Goal: Find specific page/section: Find specific page/section

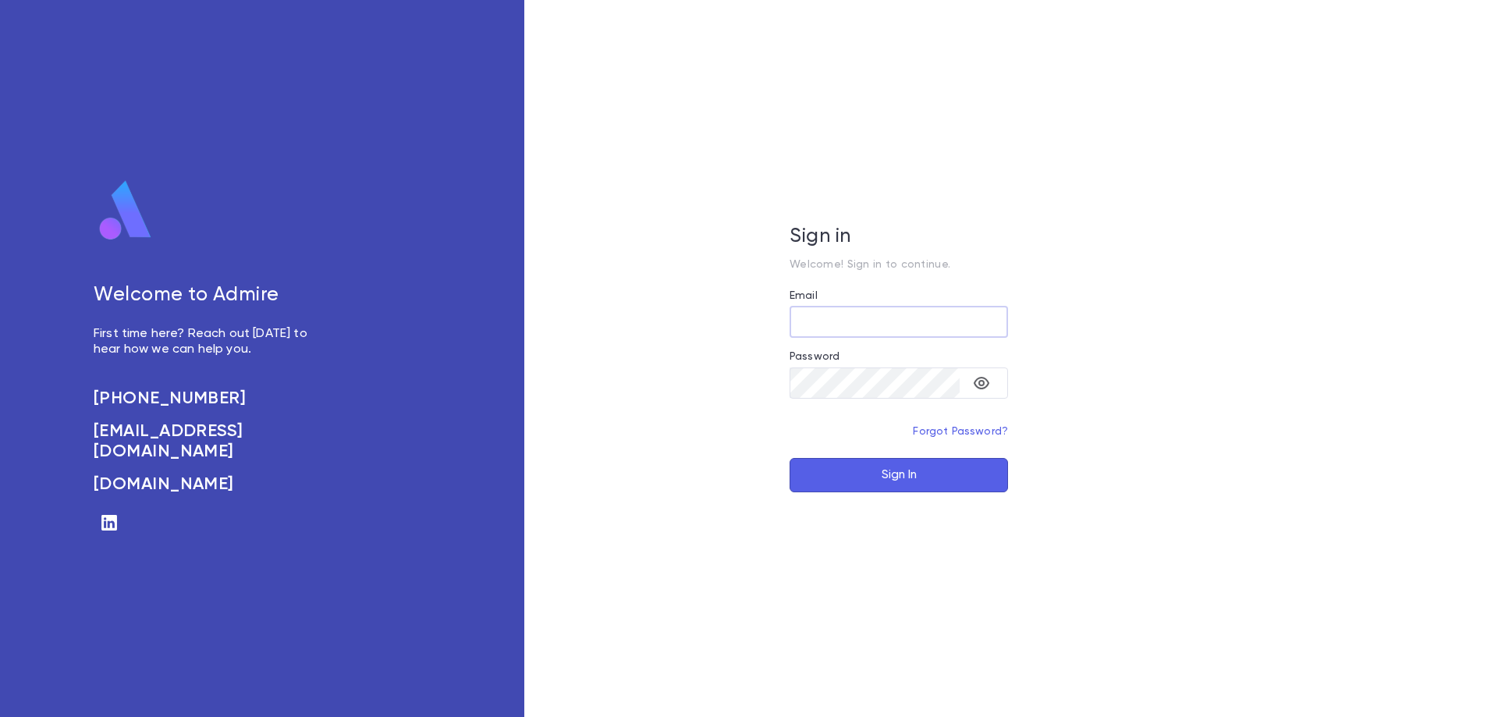
click at [834, 323] on input "Email" at bounding box center [899, 322] width 218 height 30
type input "**********"
click at [790, 458] on button "Sign In" at bounding box center [899, 475] width 218 height 34
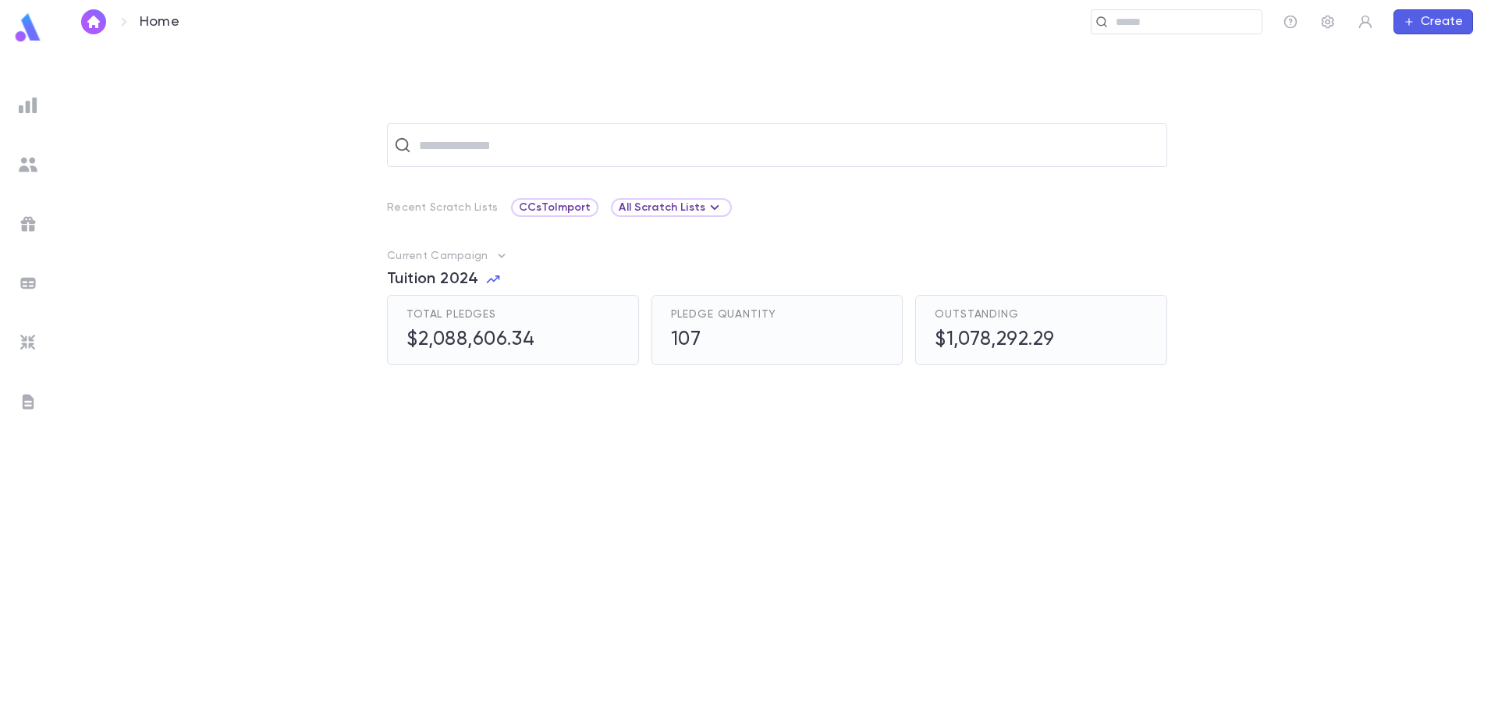
click at [26, 108] on img at bounding box center [28, 105] width 19 height 19
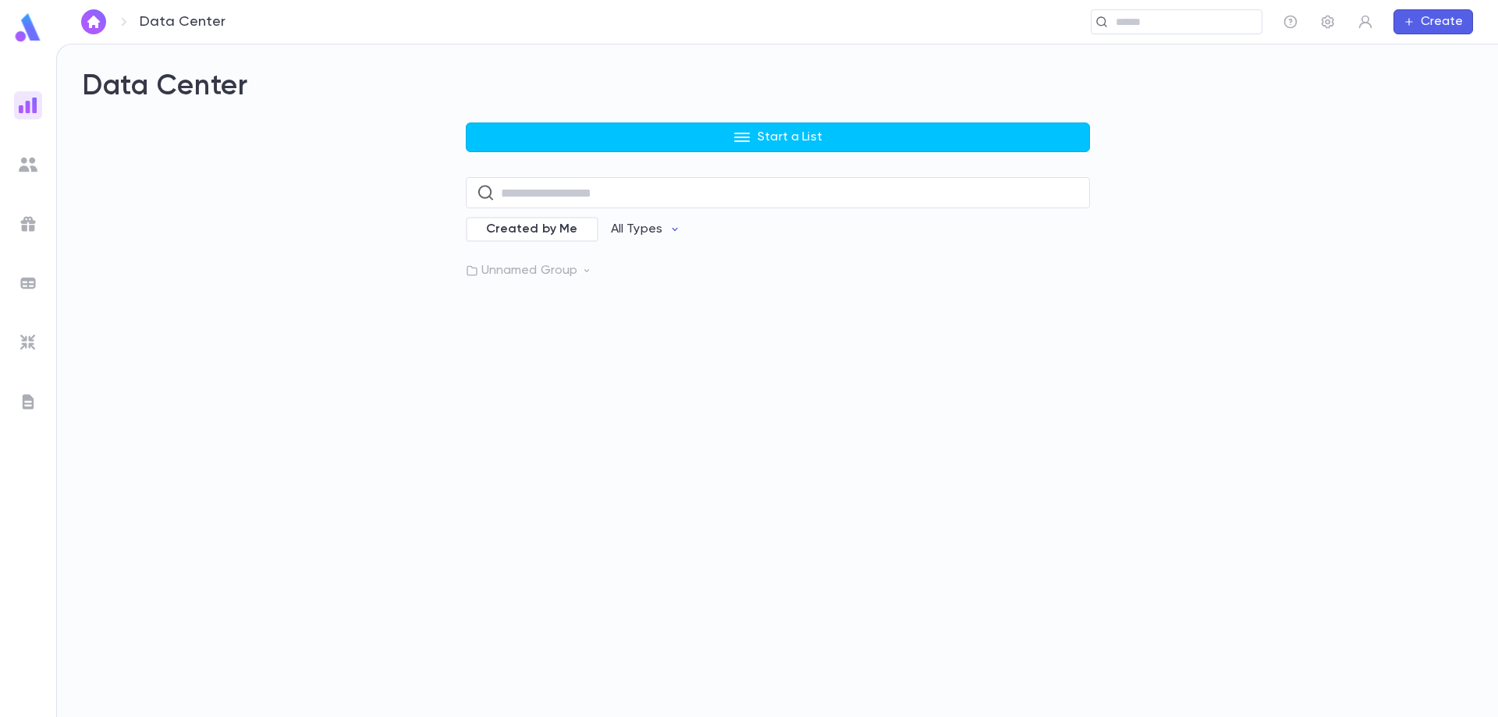
click at [582, 268] on icon at bounding box center [586, 270] width 11 height 11
click at [591, 340] on p "Pledges Tutition 2024" at bounding box center [568, 338] width 130 height 16
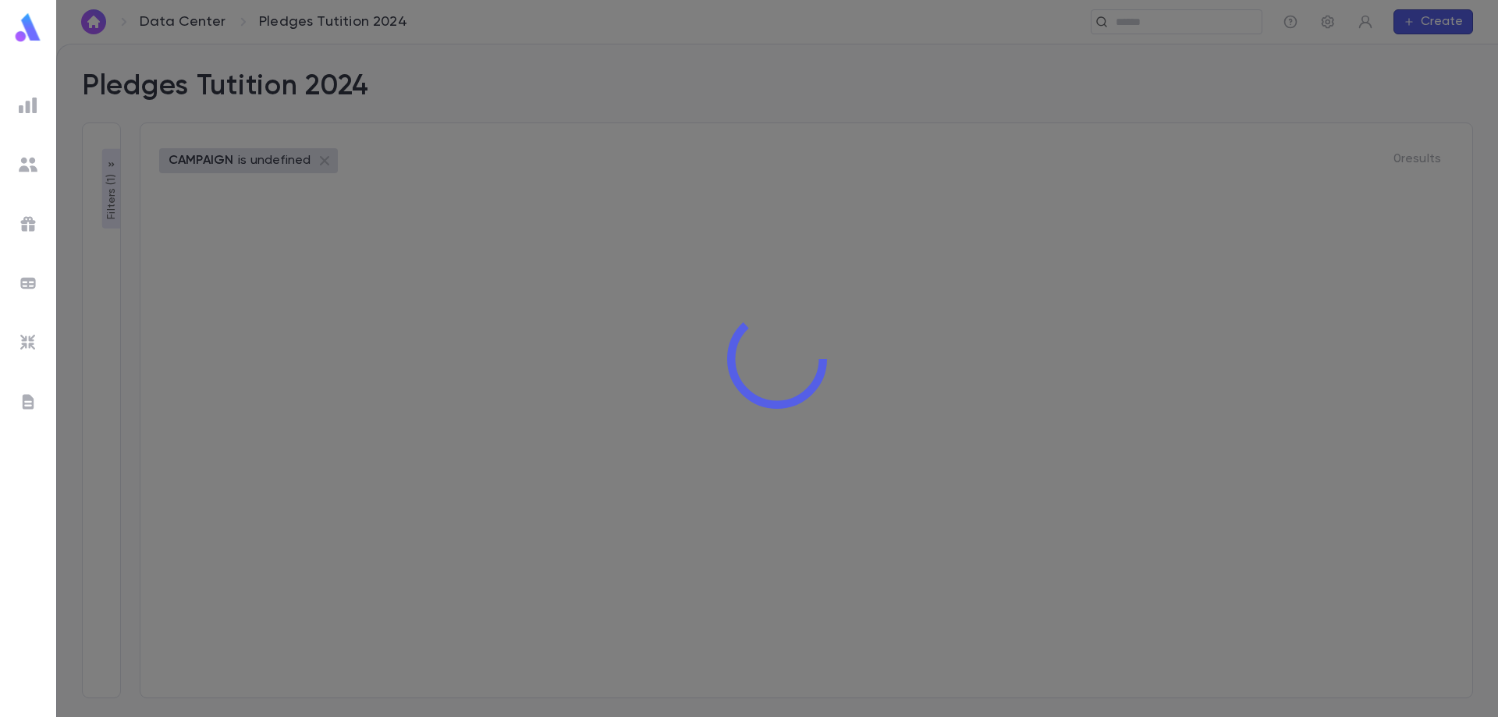
type input "**********"
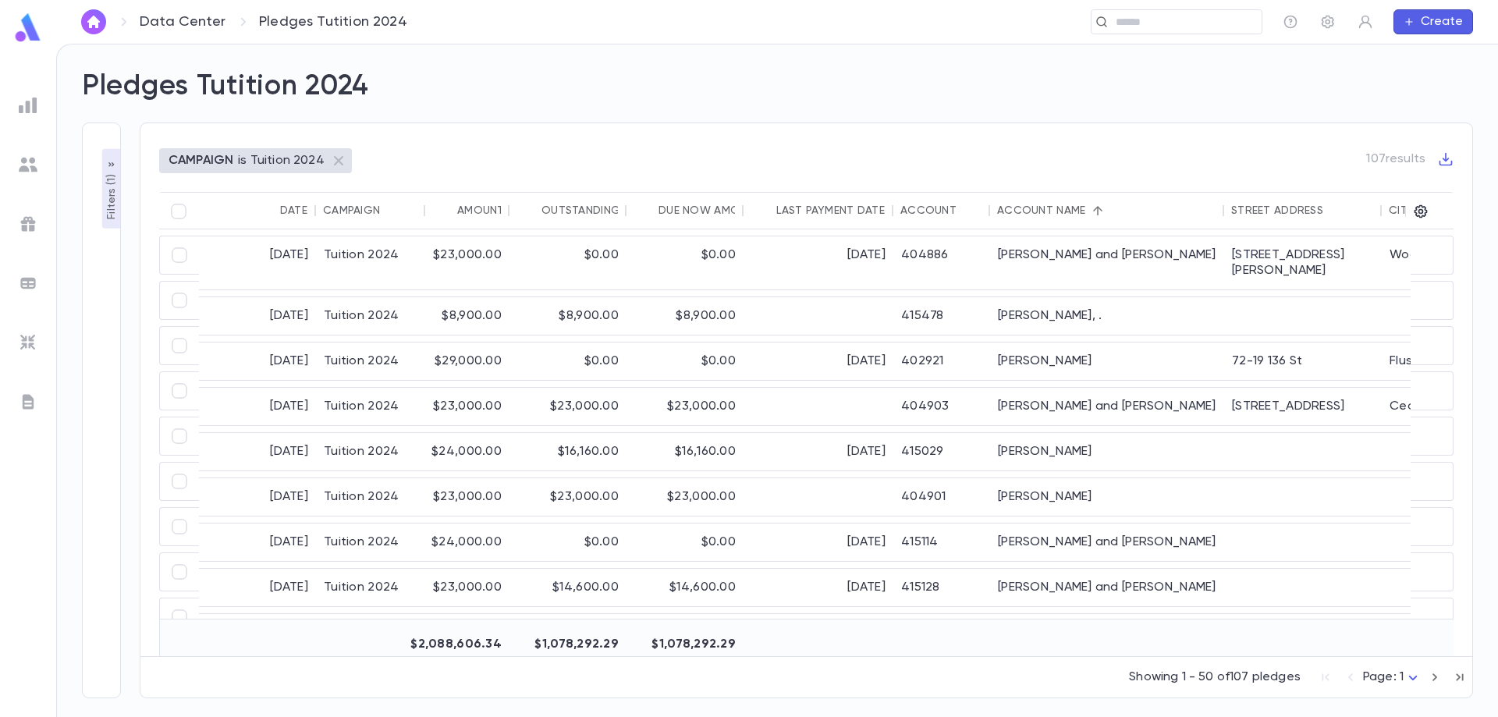
click at [108, 202] on p "Filters ( 1 )" at bounding box center [112, 195] width 16 height 48
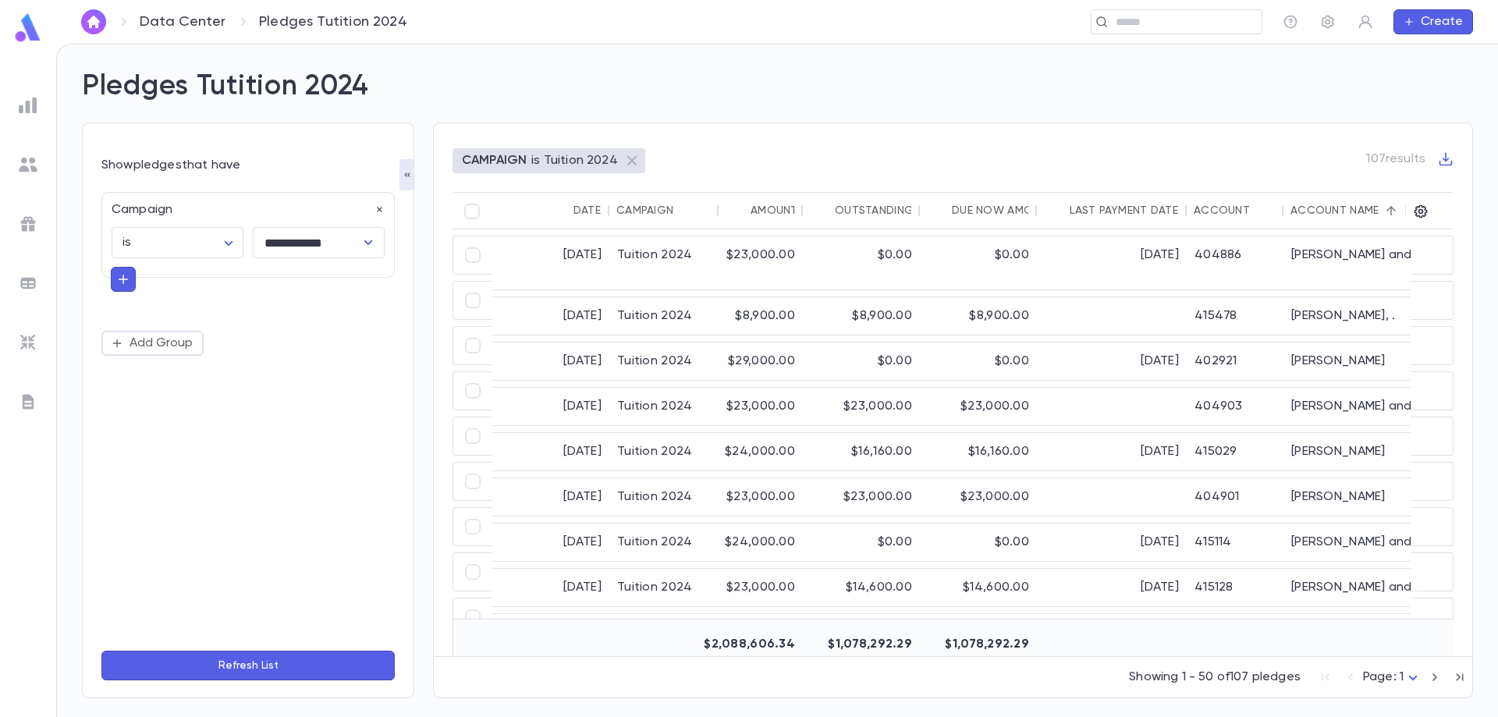
click at [125, 282] on icon "button" at bounding box center [123, 280] width 14 height 16
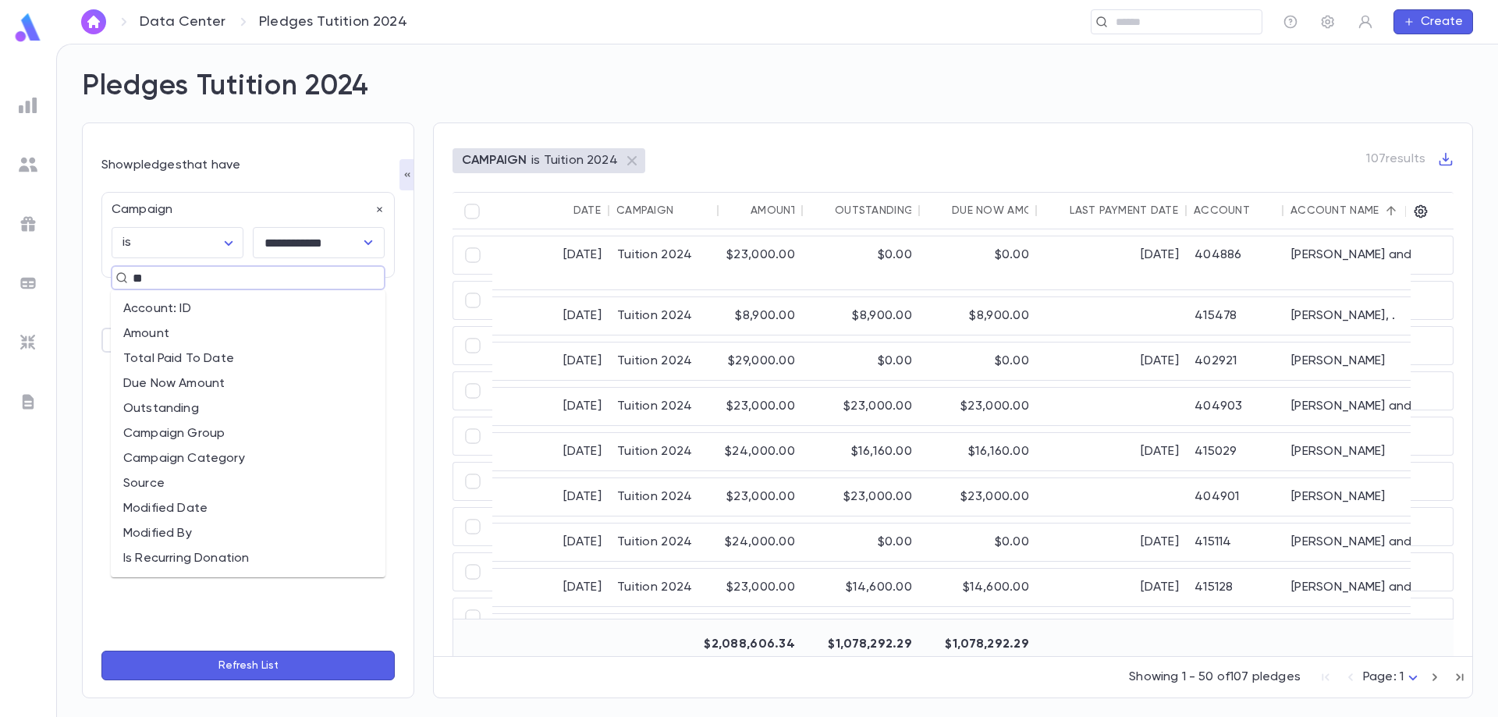
type input "***"
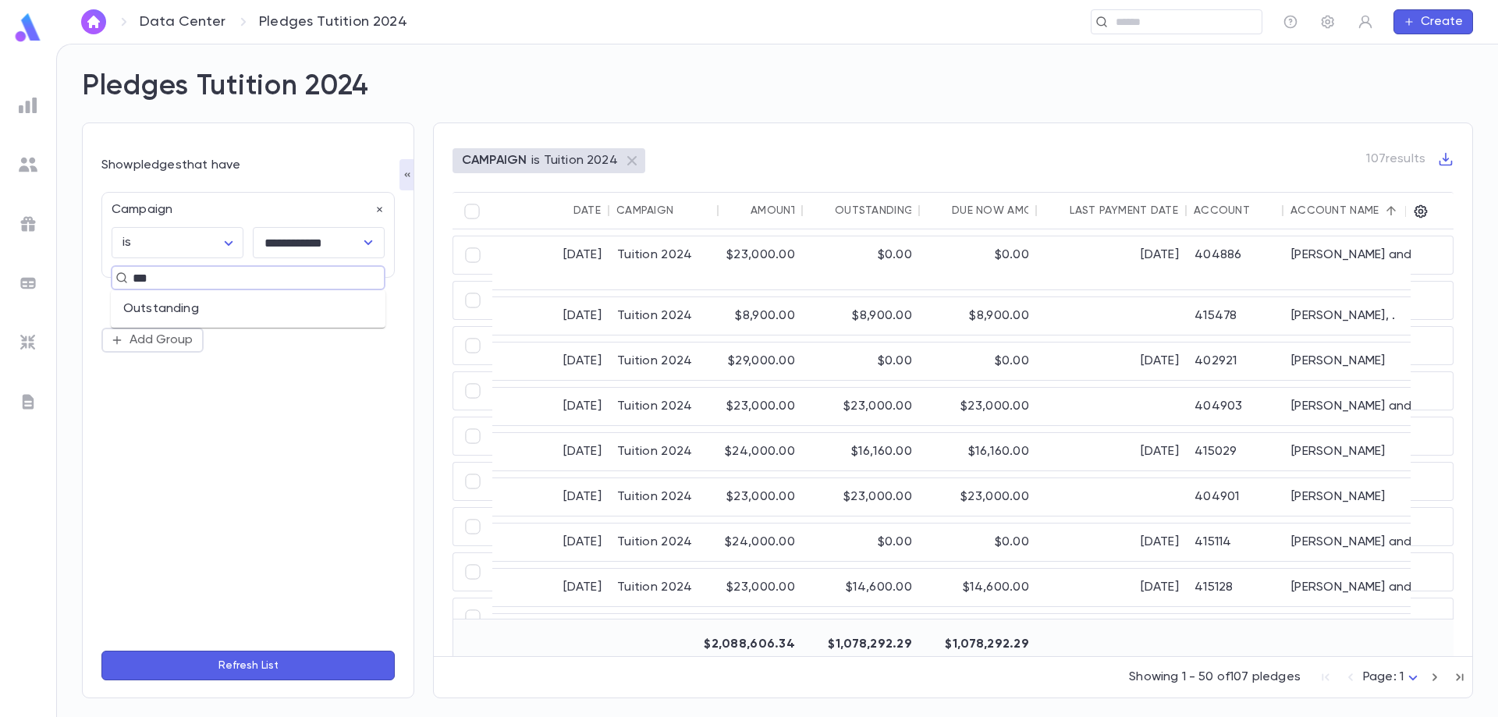
click at [176, 314] on li "Outstanding" at bounding box center [248, 308] width 275 height 25
click at [310, 341] on input "text" at bounding box center [331, 340] width 108 height 30
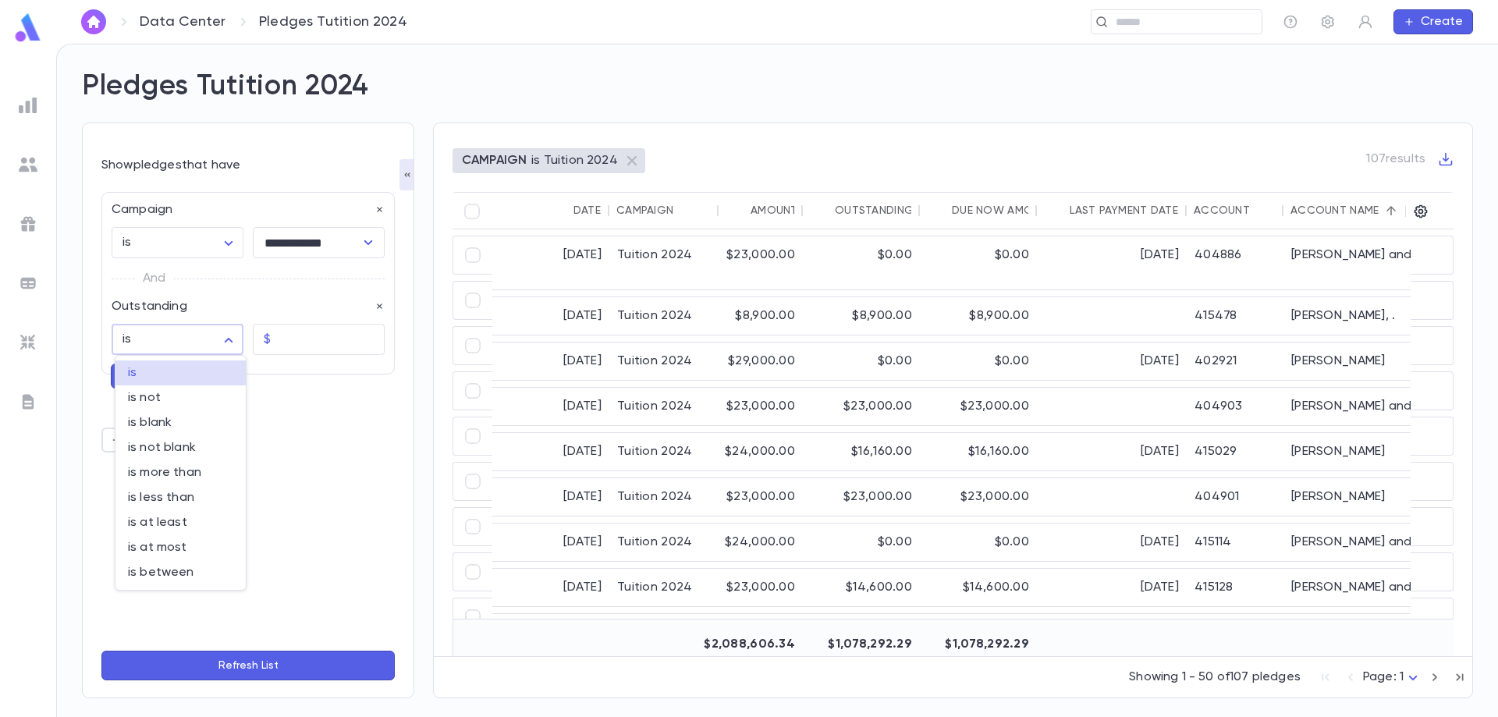
click at [225, 337] on body "**********" at bounding box center [749, 380] width 1498 height 673
click at [211, 470] on span "is more than" at bounding box center [180, 473] width 105 height 16
type input "**********"
click at [300, 337] on input "text" at bounding box center [331, 340] width 108 height 30
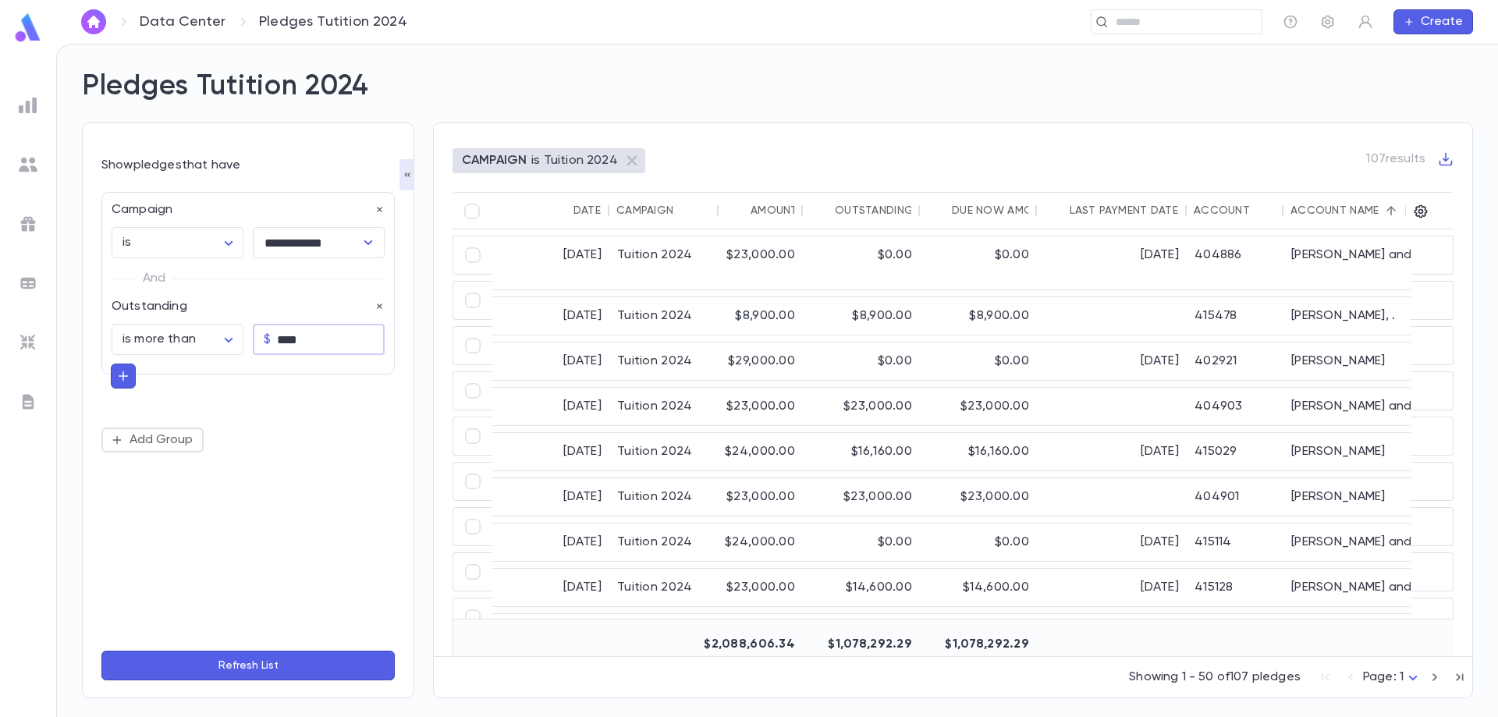
type input "****"
click at [268, 666] on button "Refresh List" at bounding box center [247, 666] width 293 height 30
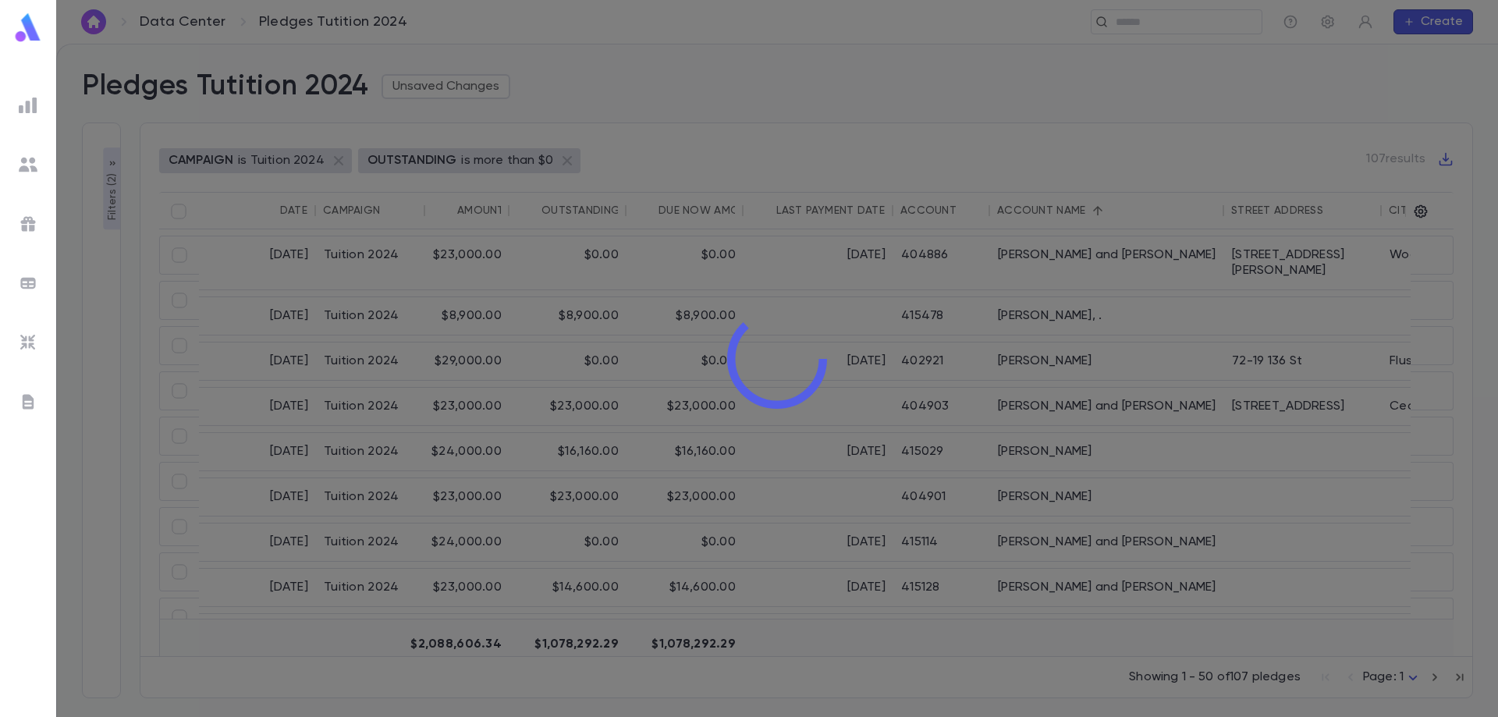
type input "**********"
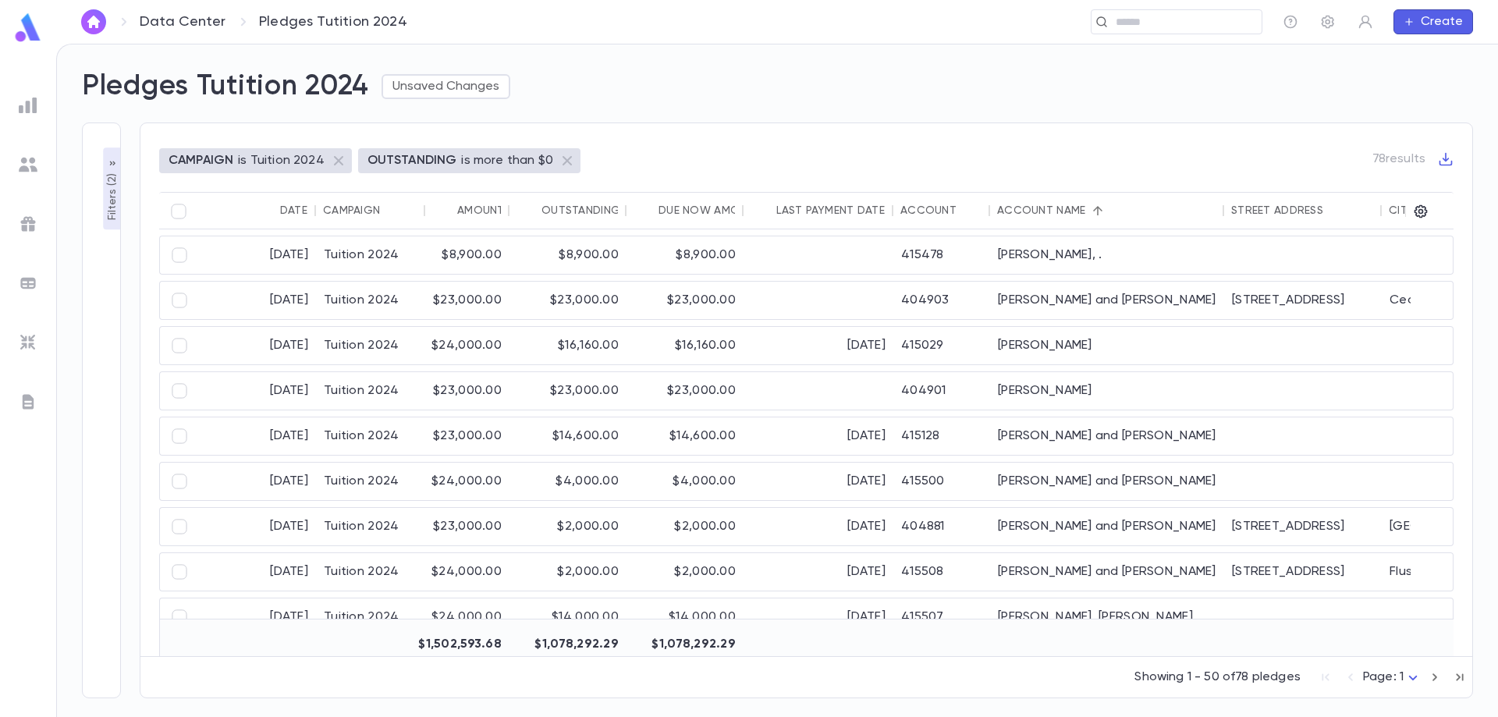
click at [1016, 205] on div "Account Name" at bounding box center [1041, 210] width 88 height 12
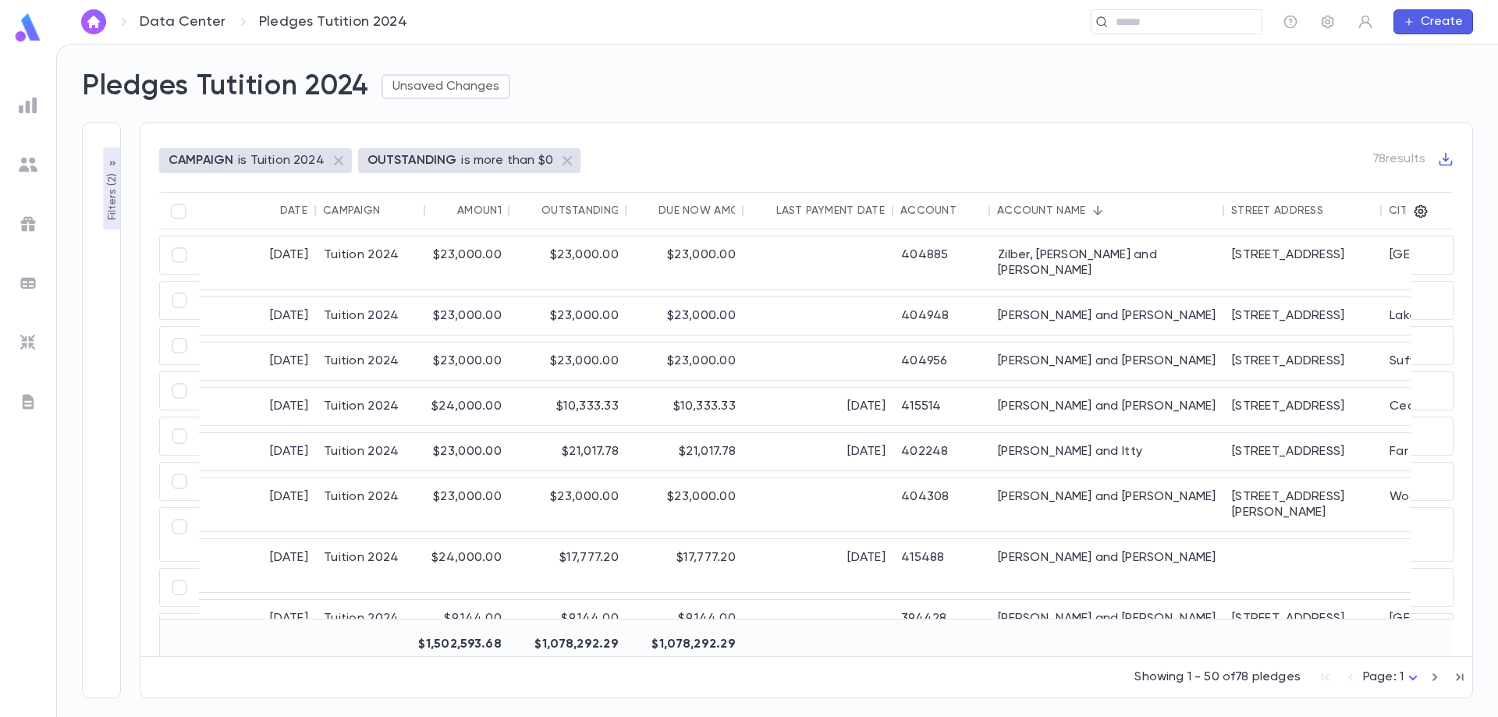
click at [1016, 205] on div "Account Name" at bounding box center [1041, 210] width 88 height 12
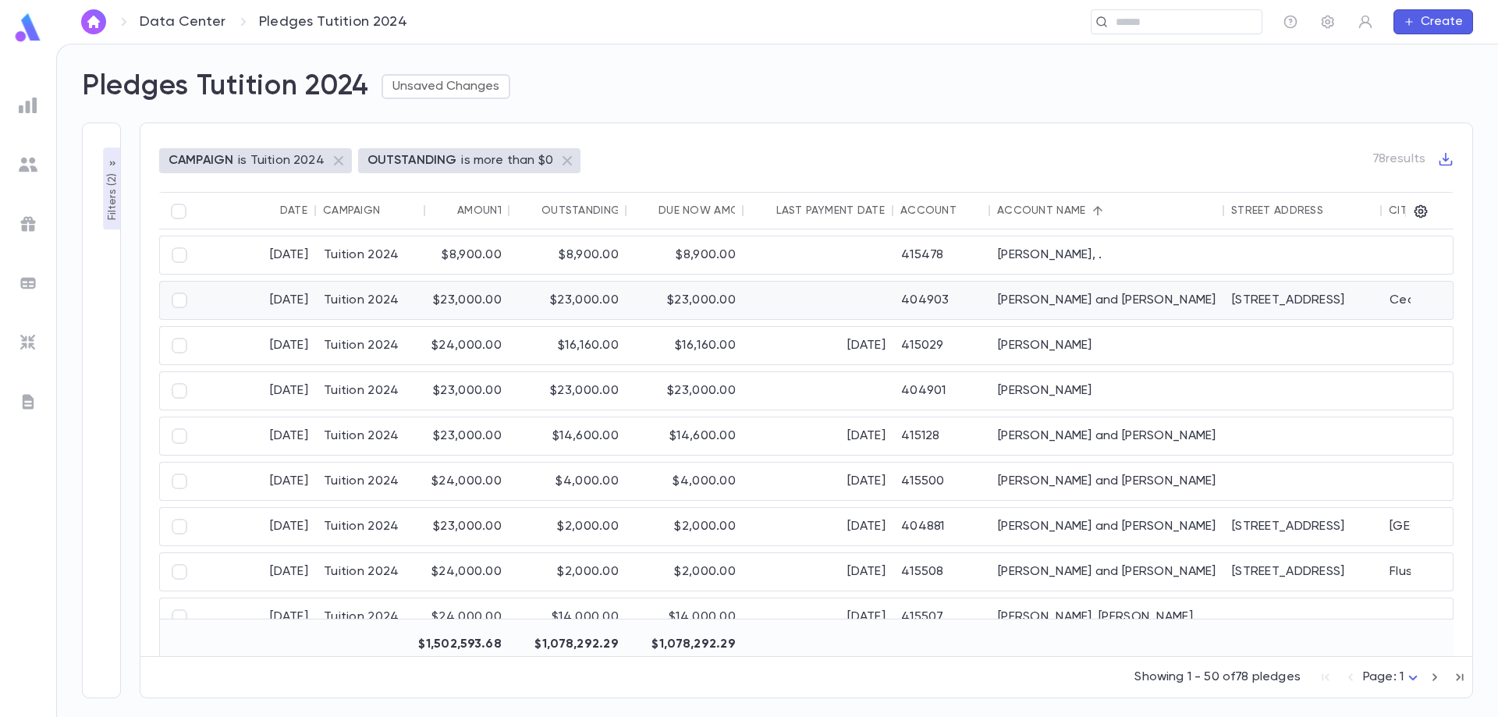
click at [692, 300] on div "$23,000.00" at bounding box center [685, 300] width 117 height 37
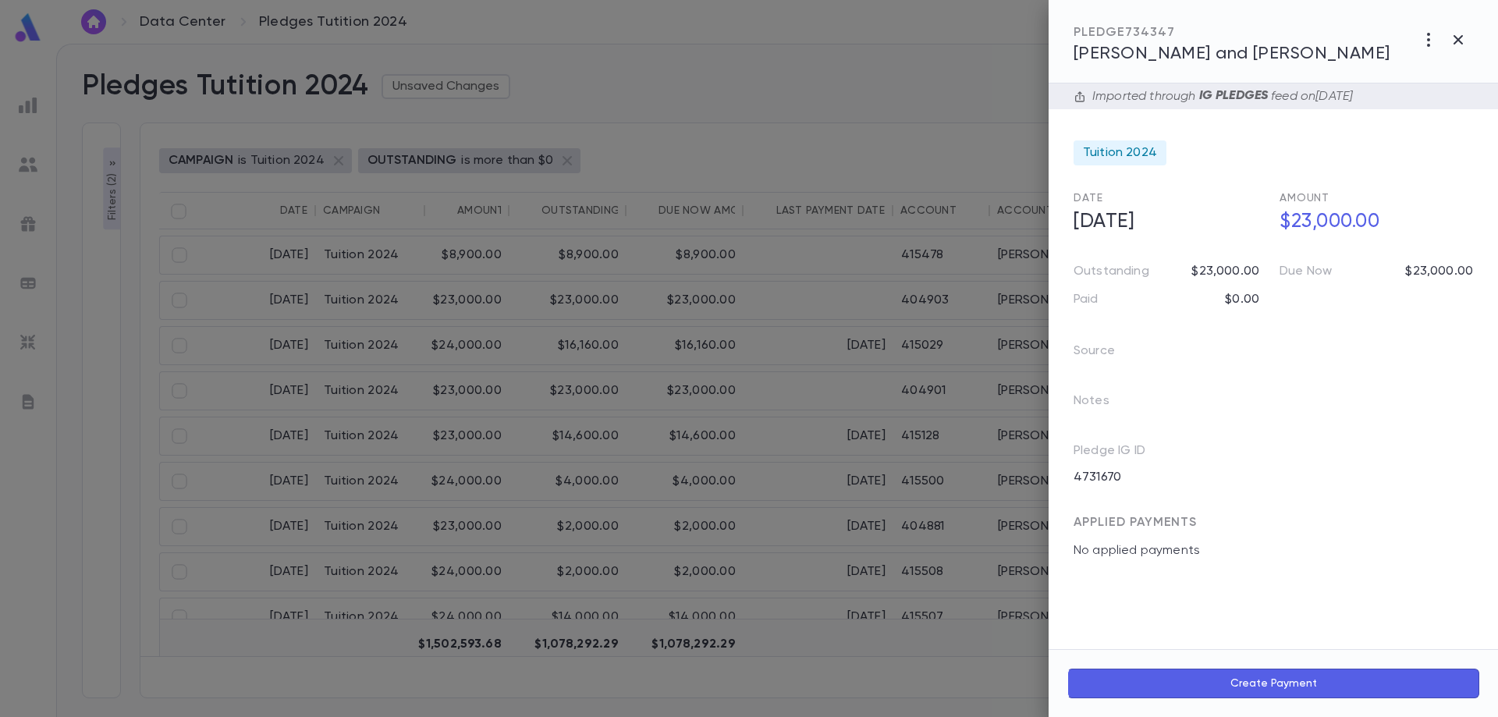
click at [658, 299] on div at bounding box center [749, 358] width 1498 height 717
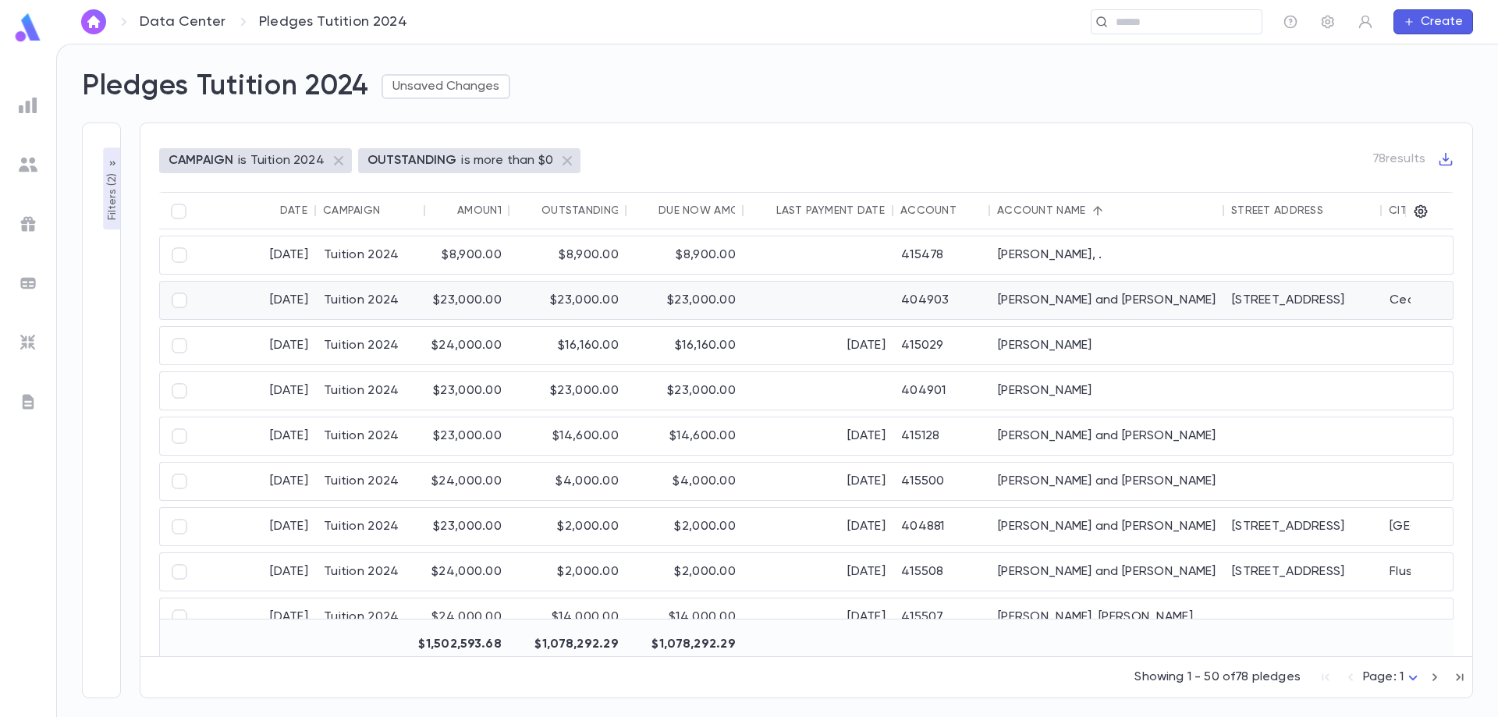
click at [658, 299] on div "$23,000.00" at bounding box center [685, 300] width 117 height 37
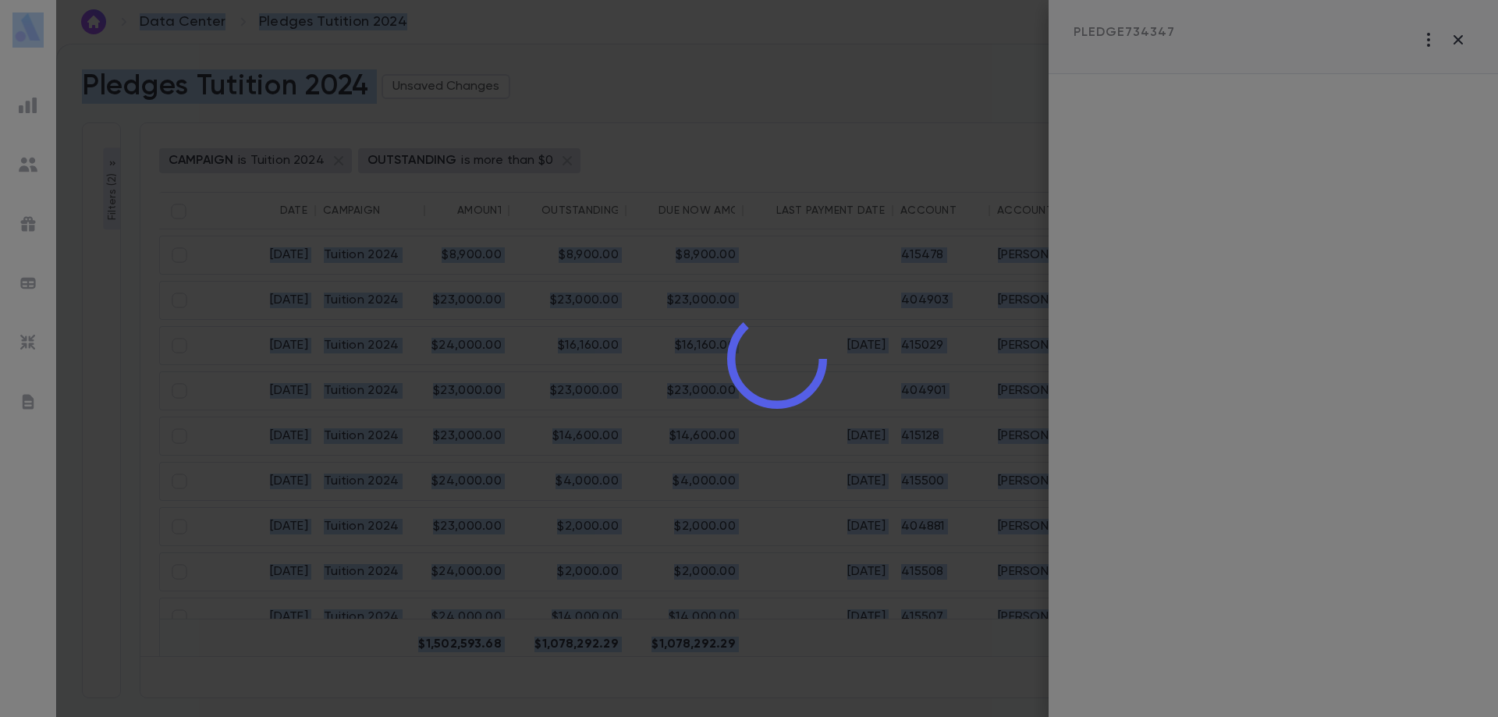
click at [658, 300] on div at bounding box center [777, 358] width 1442 height 717
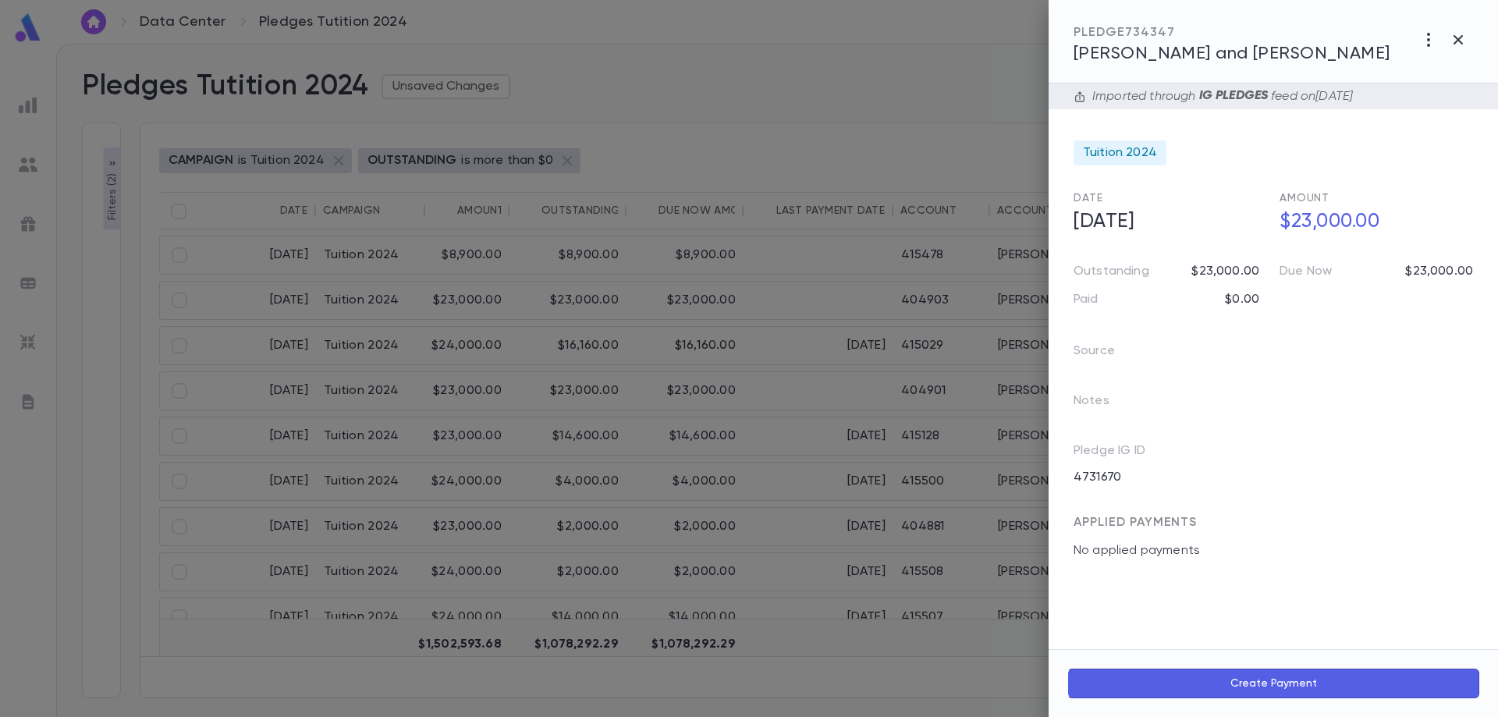
click at [1231, 57] on span "[PERSON_NAME] and [PERSON_NAME]" at bounding box center [1232, 53] width 317 height 17
click at [1181, 332] on div "Source" at bounding box center [1159, 345] width 209 height 50
click at [609, 309] on div at bounding box center [749, 358] width 1498 height 717
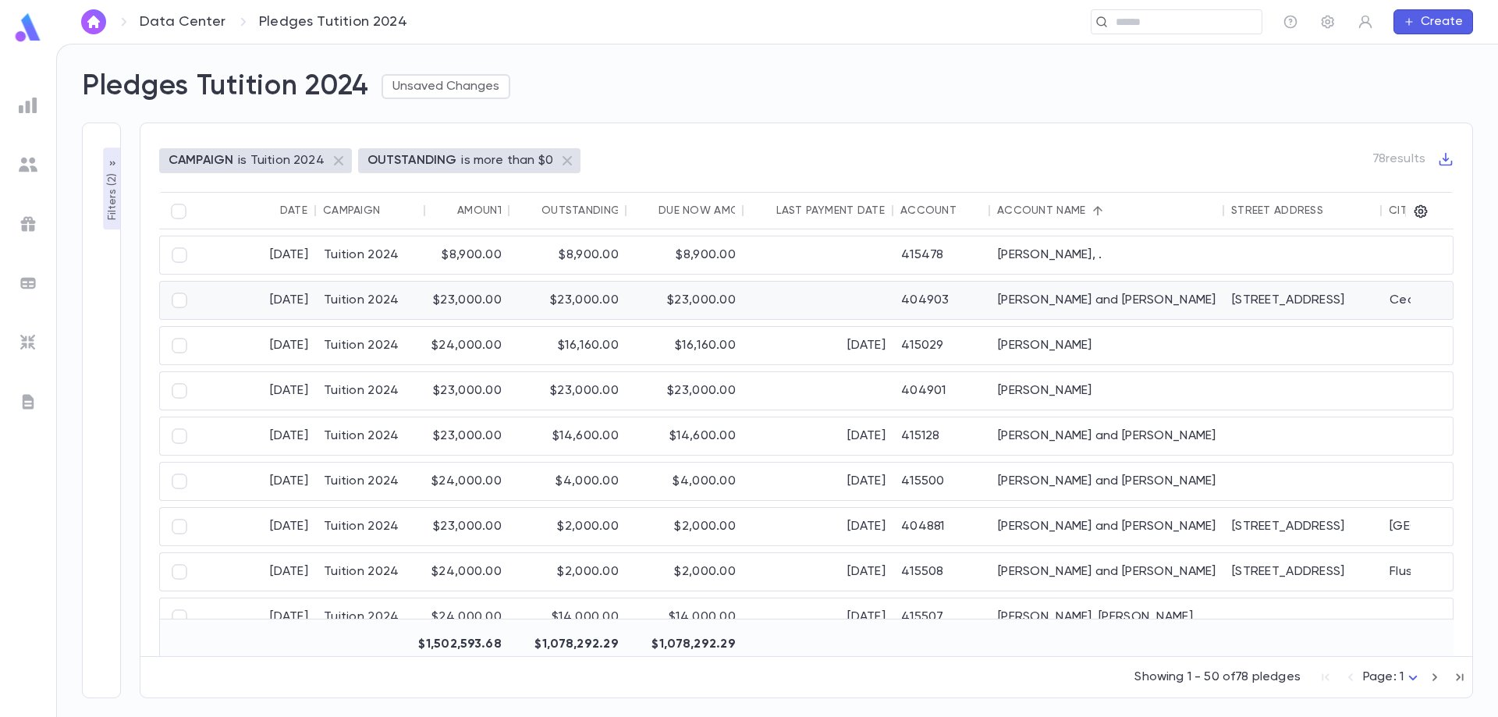
click at [691, 307] on div "$23,000.00" at bounding box center [685, 300] width 117 height 37
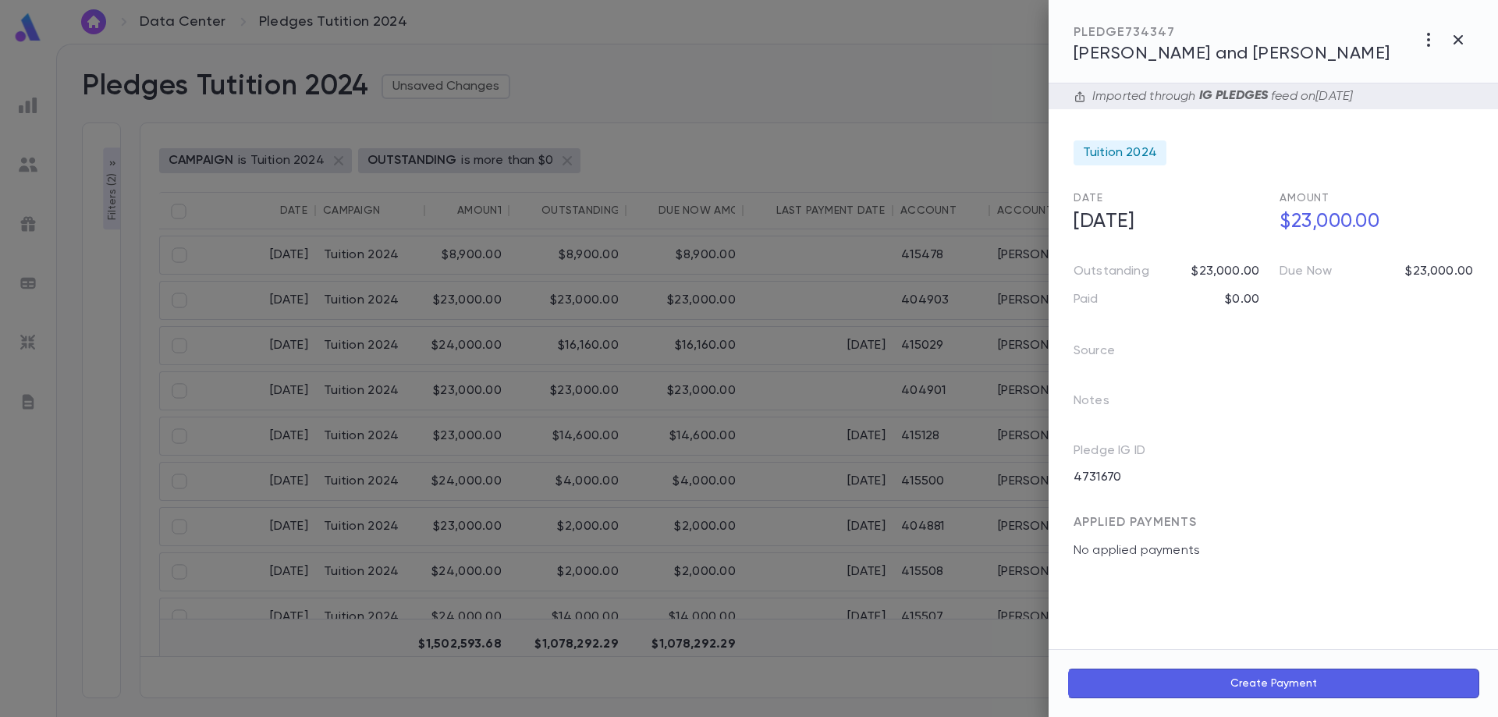
click at [416, 289] on div at bounding box center [749, 358] width 1498 height 717
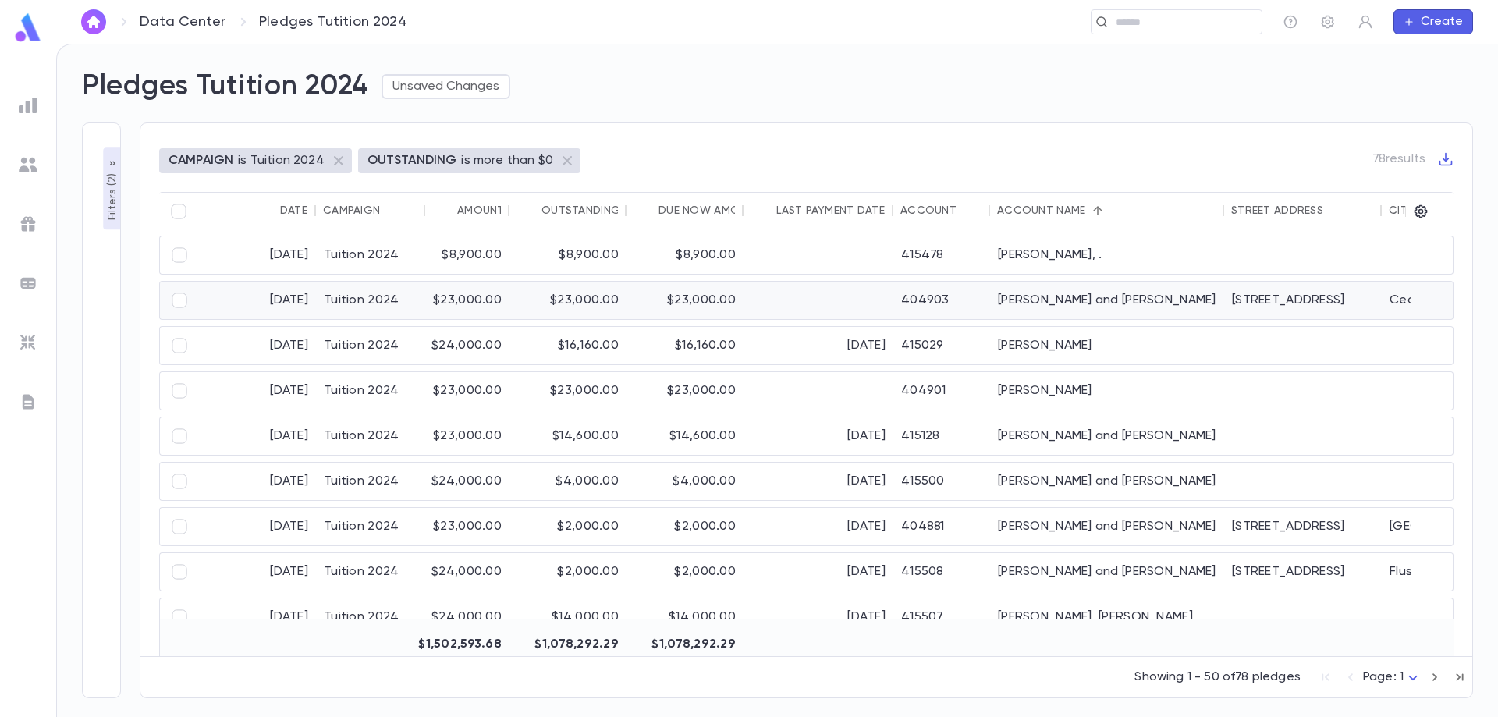
click at [802, 296] on div at bounding box center [819, 300] width 150 height 37
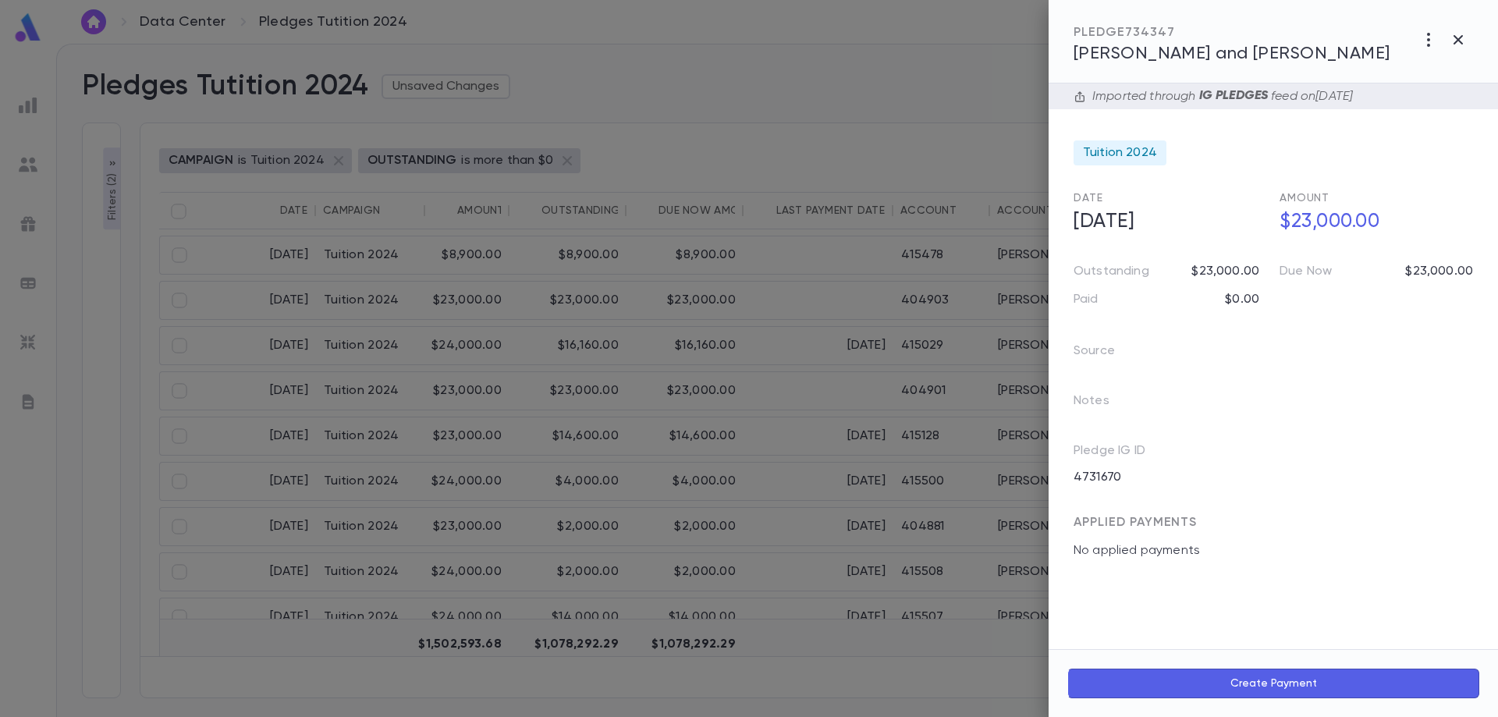
click at [1210, 56] on span "[PERSON_NAME] and [PERSON_NAME]" at bounding box center [1232, 53] width 317 height 17
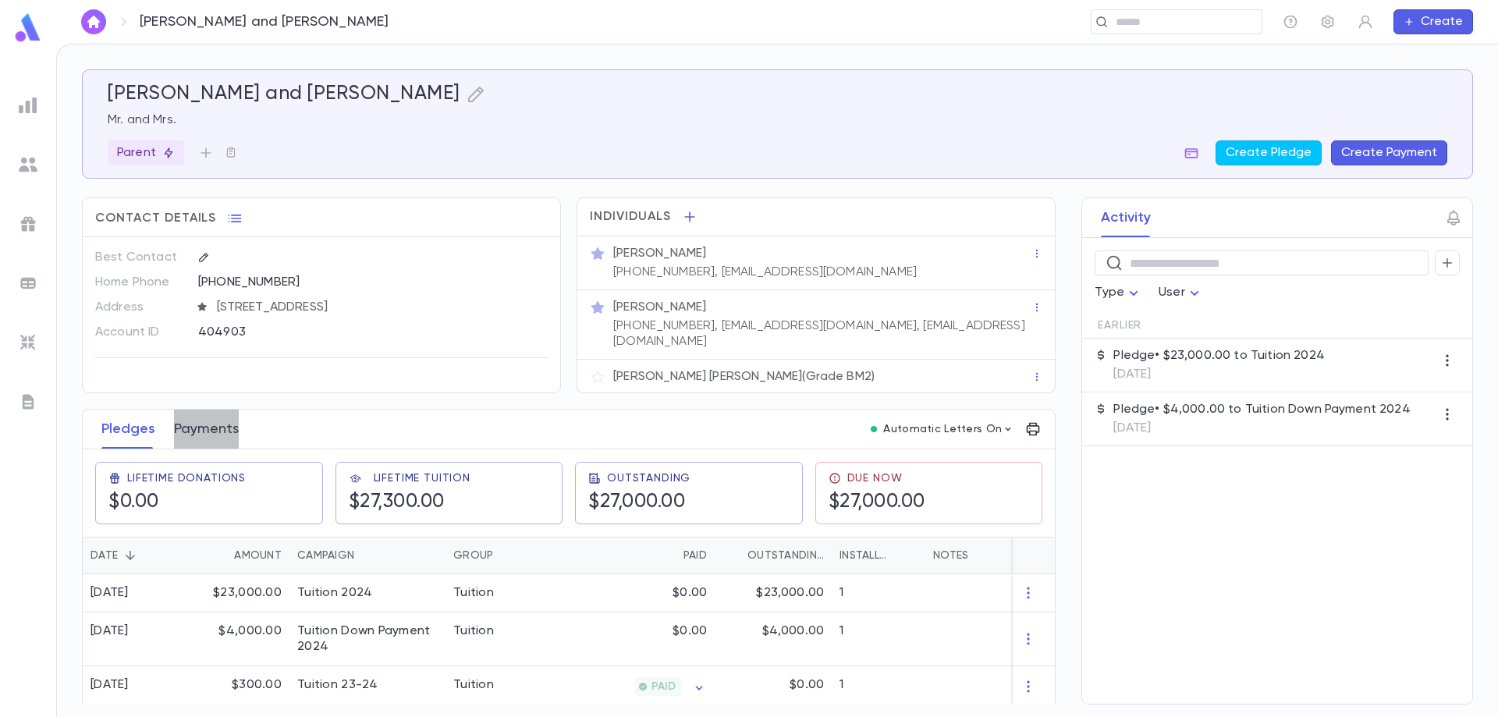
click at [195, 417] on button "Payments" at bounding box center [206, 429] width 65 height 39
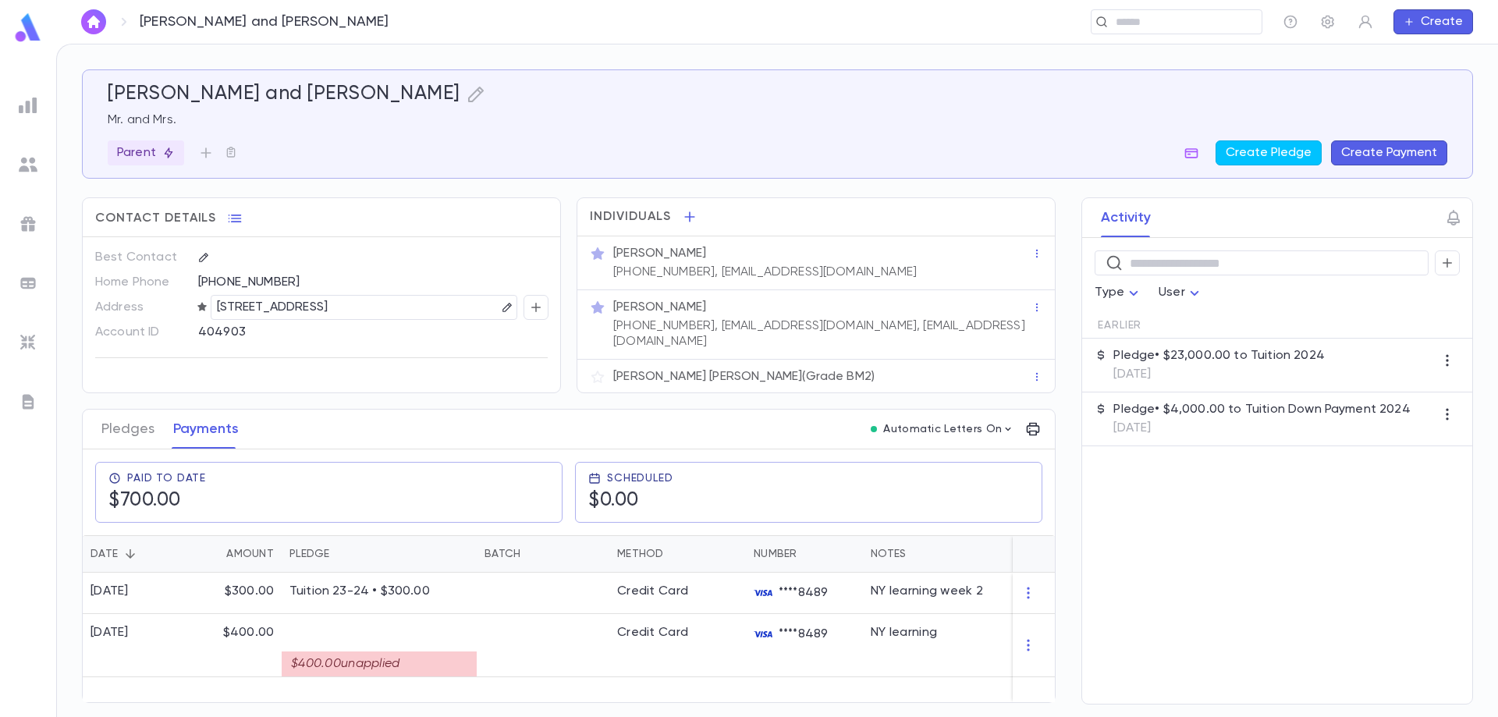
click at [321, 26] on p "[PERSON_NAME] and [PERSON_NAME]" at bounding box center [265, 21] width 250 height 17
click at [1198, 28] on input "text" at bounding box center [878, 22] width 753 height 15
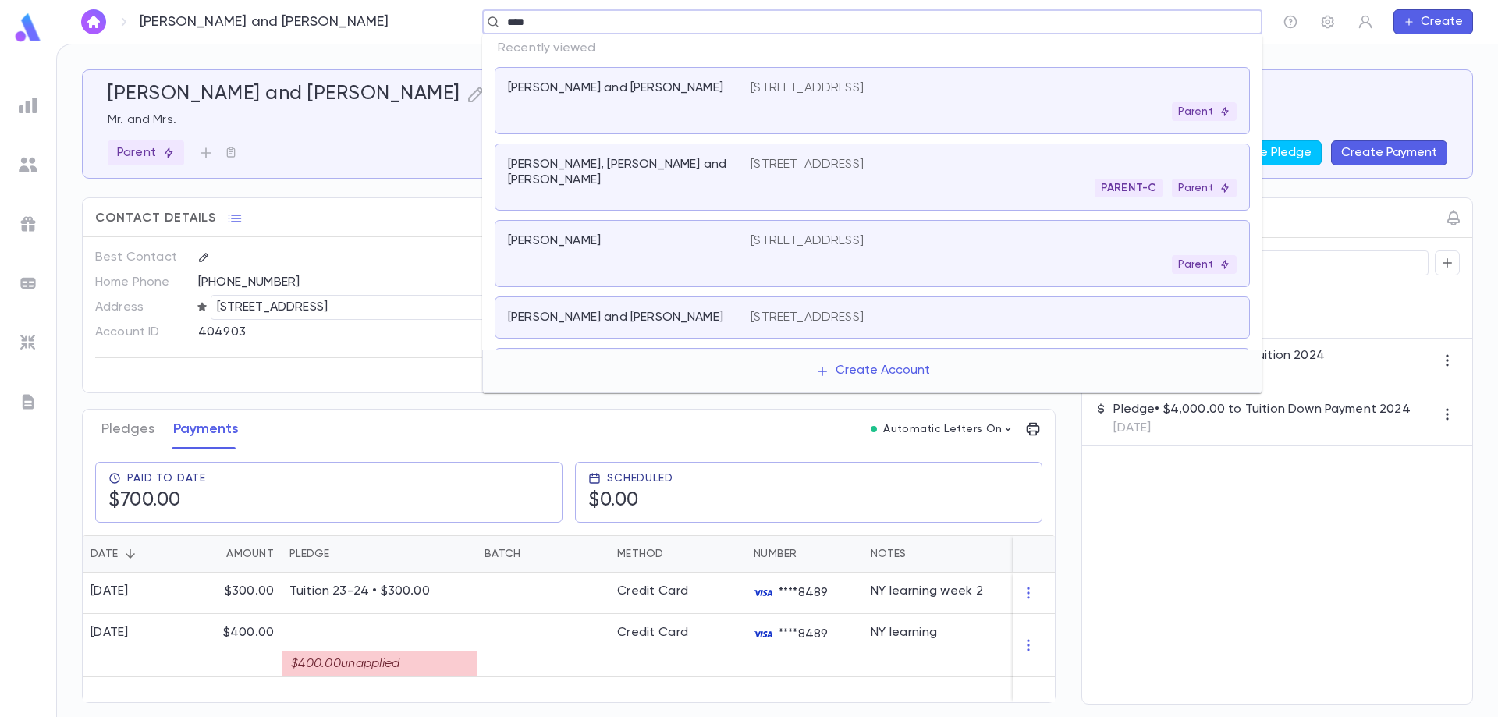
type input "*****"
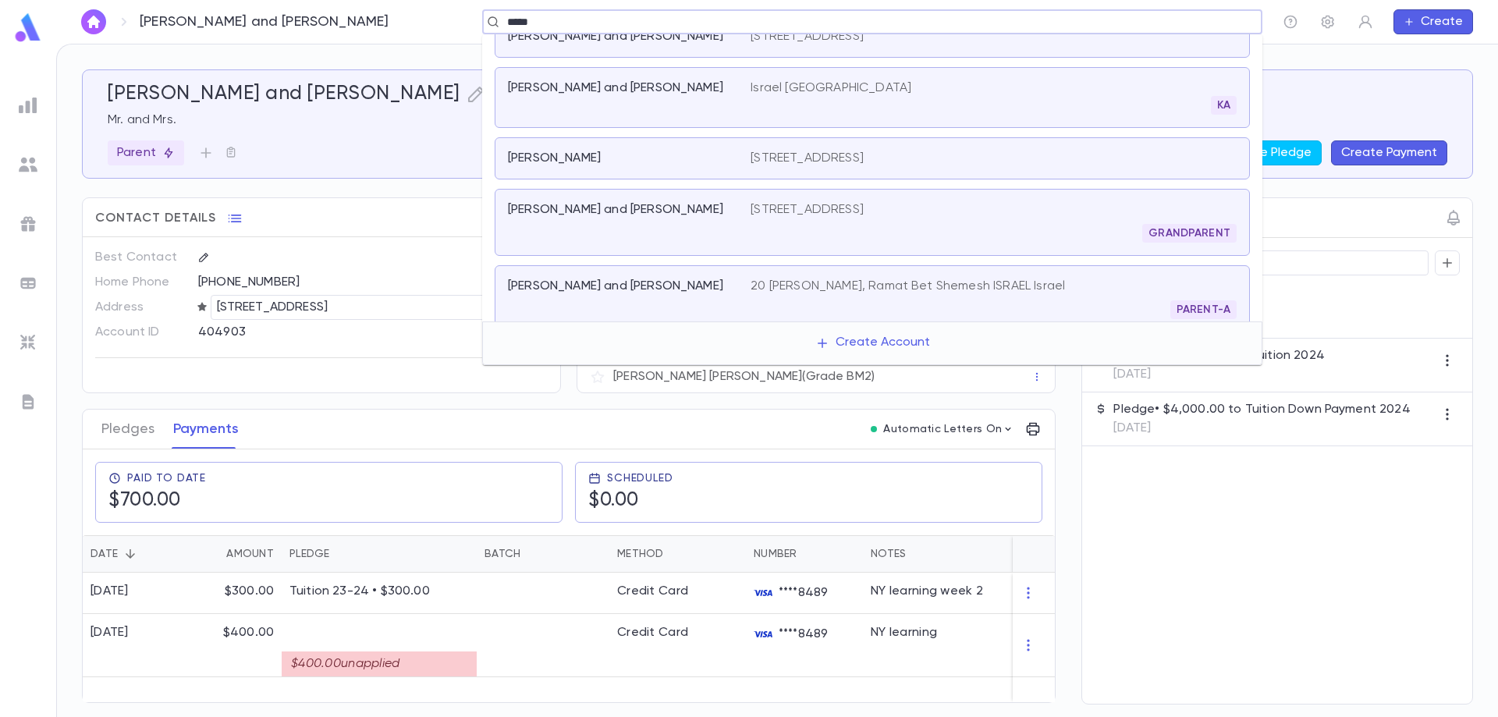
scroll to position [328, 0]
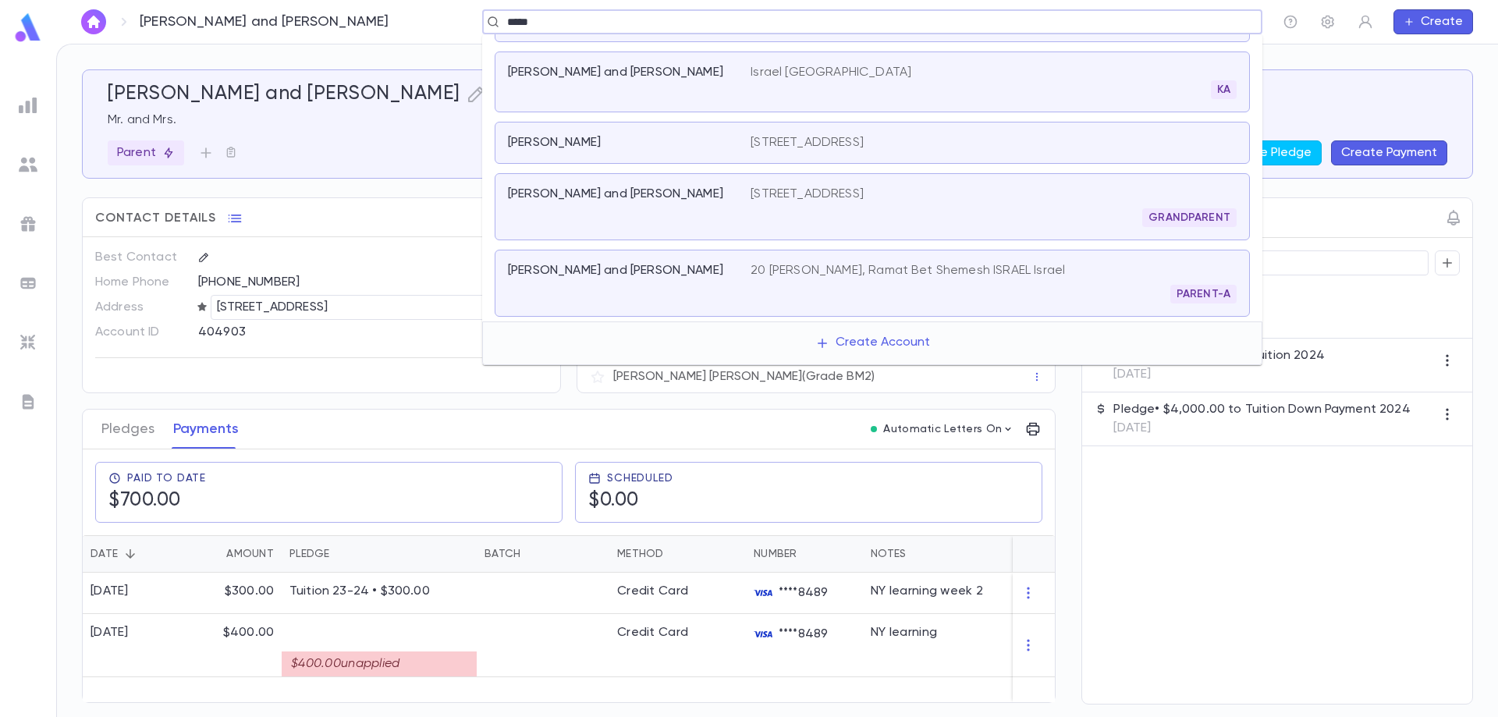
click at [725, 140] on div "[PERSON_NAME]" at bounding box center [620, 143] width 224 height 16
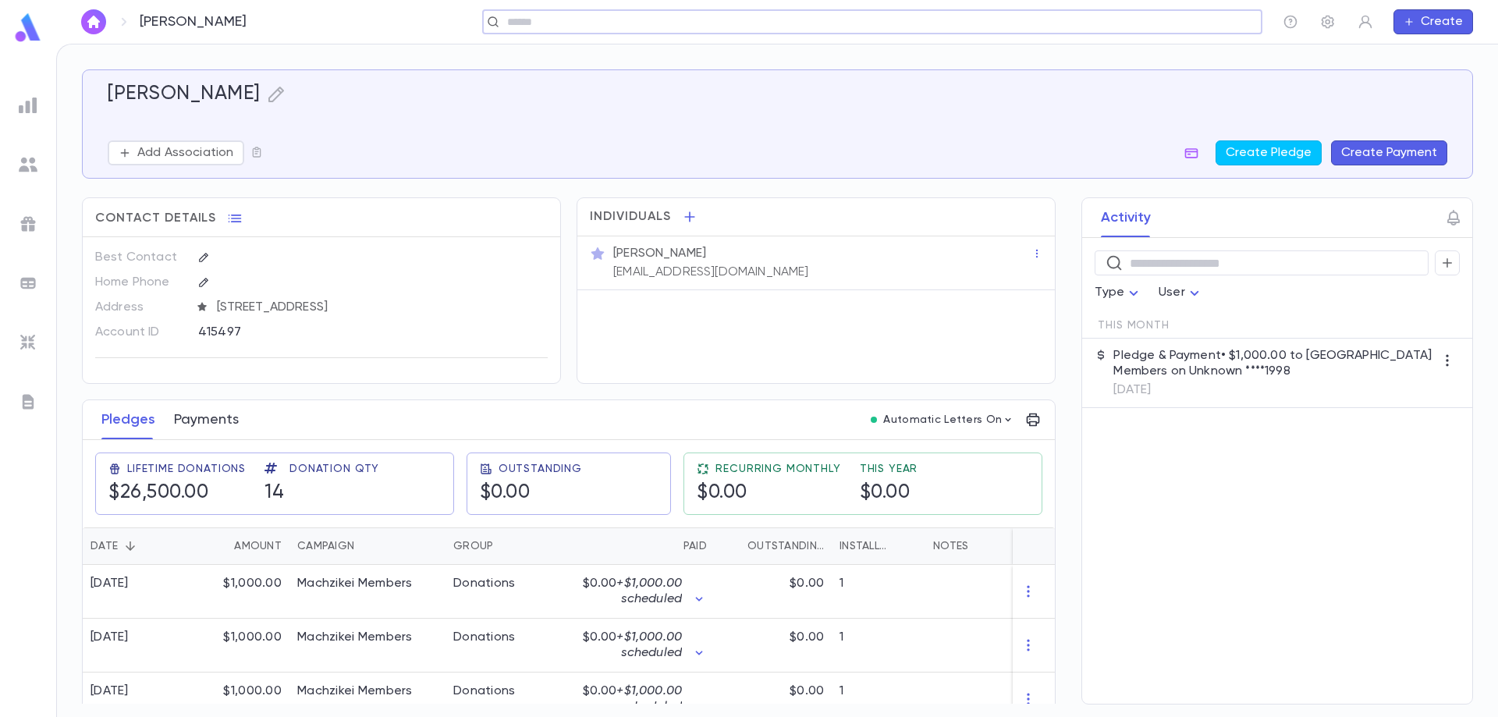
click at [201, 419] on button "Payments" at bounding box center [206, 419] width 65 height 39
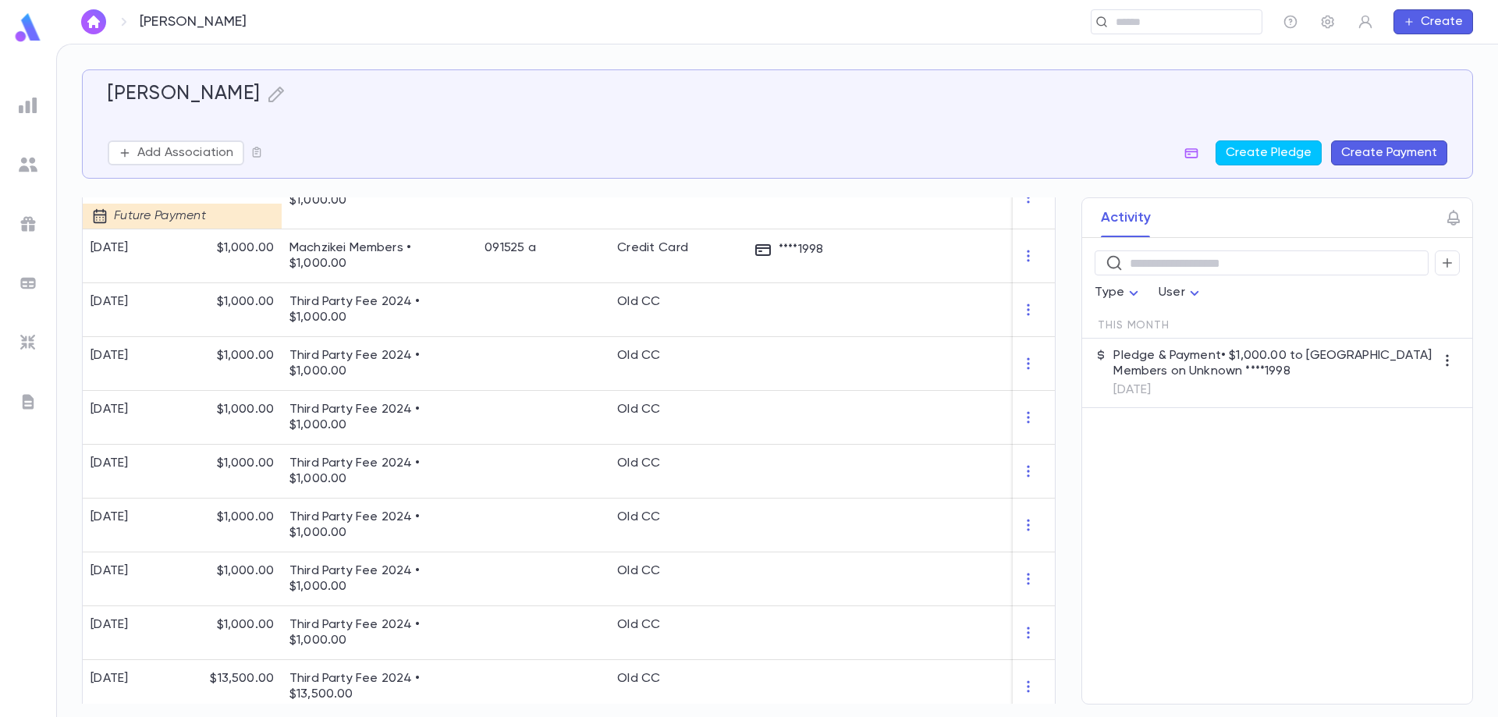
scroll to position [667, 0]
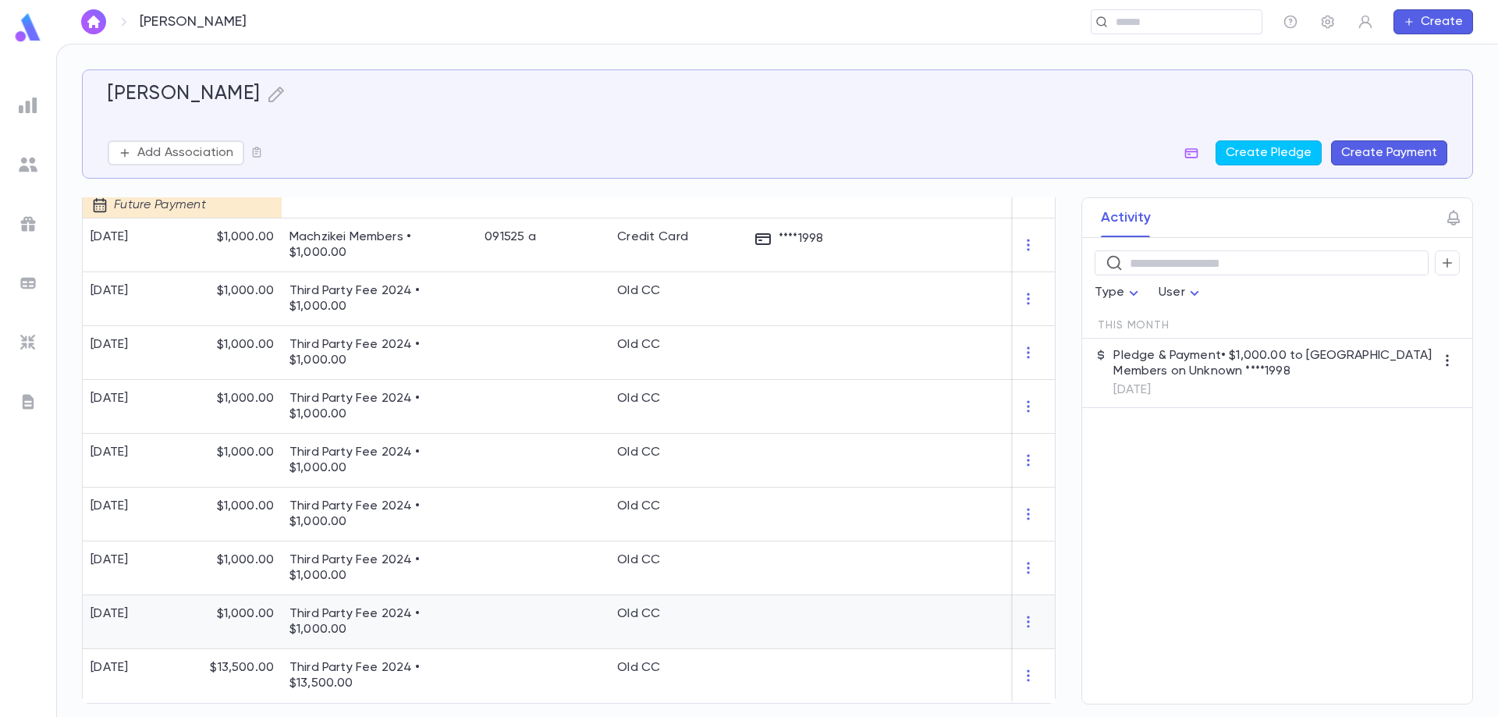
click at [835, 620] on div at bounding box center [804, 622] width 117 height 54
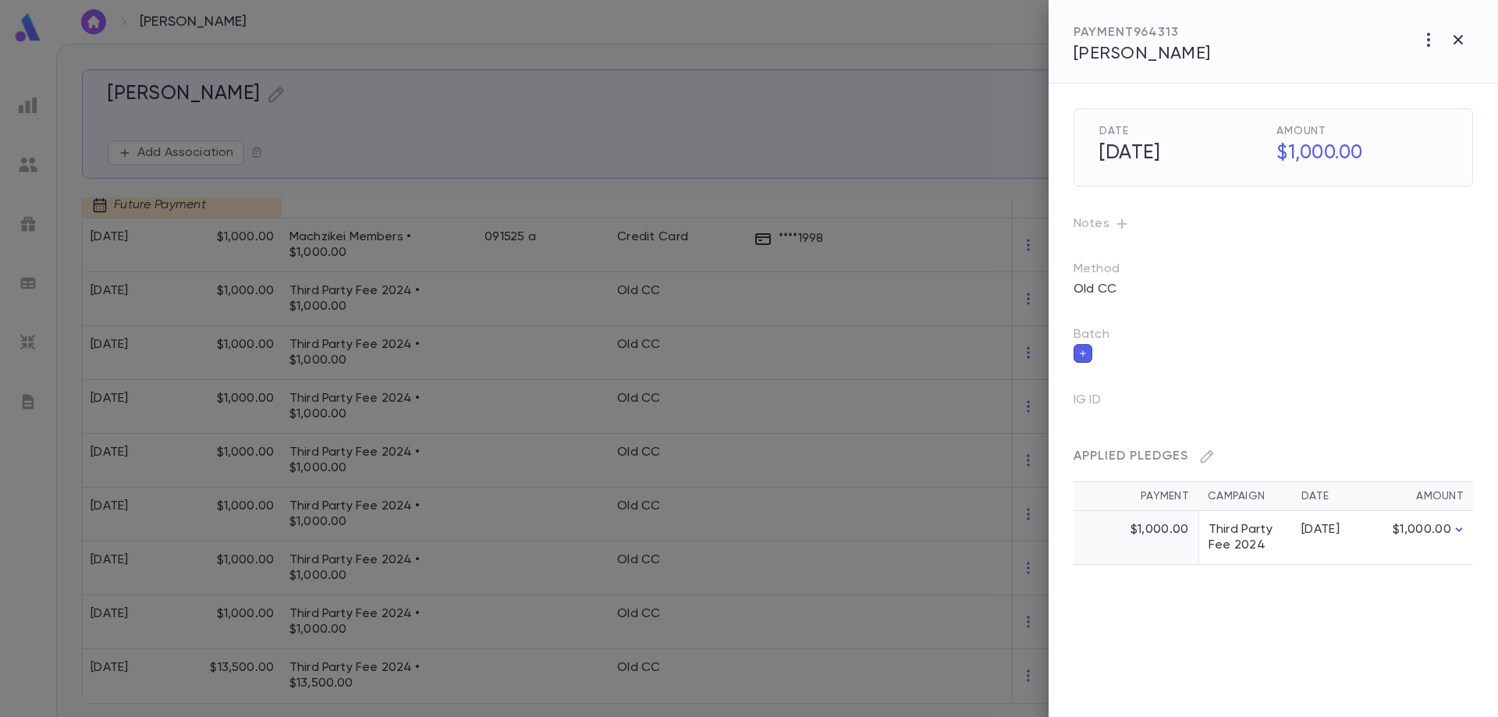
click at [1462, 528] on icon "button" at bounding box center [1459, 530] width 16 height 16
click at [1349, 647] on div "Date 1/15/2025 Amount $1,000.00 Notes Method Old CC Batch IG ID Applied Pledges…" at bounding box center [1273, 400] width 449 height 634
click at [490, 616] on div at bounding box center [749, 358] width 1498 height 717
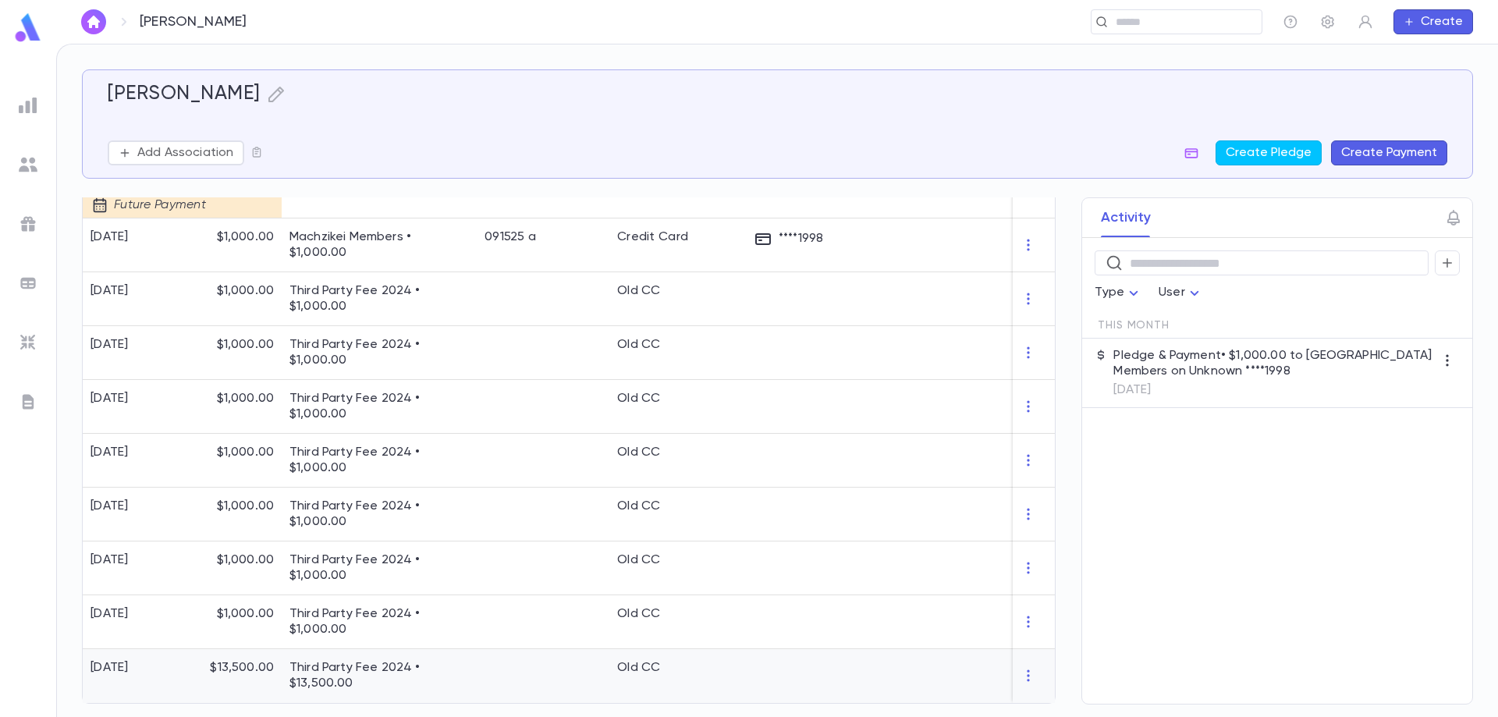
click at [487, 662] on div at bounding box center [543, 676] width 133 height 54
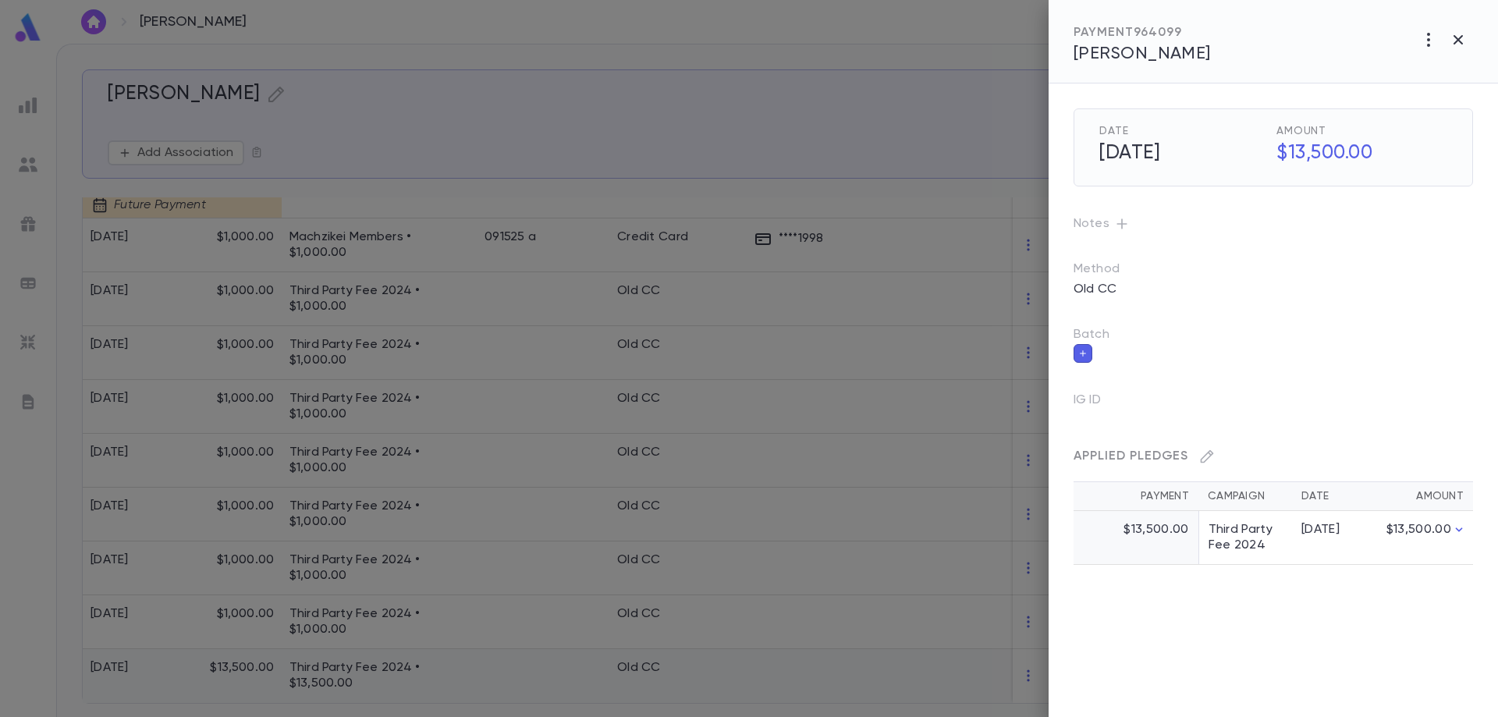
click at [487, 662] on div at bounding box center [749, 358] width 1498 height 717
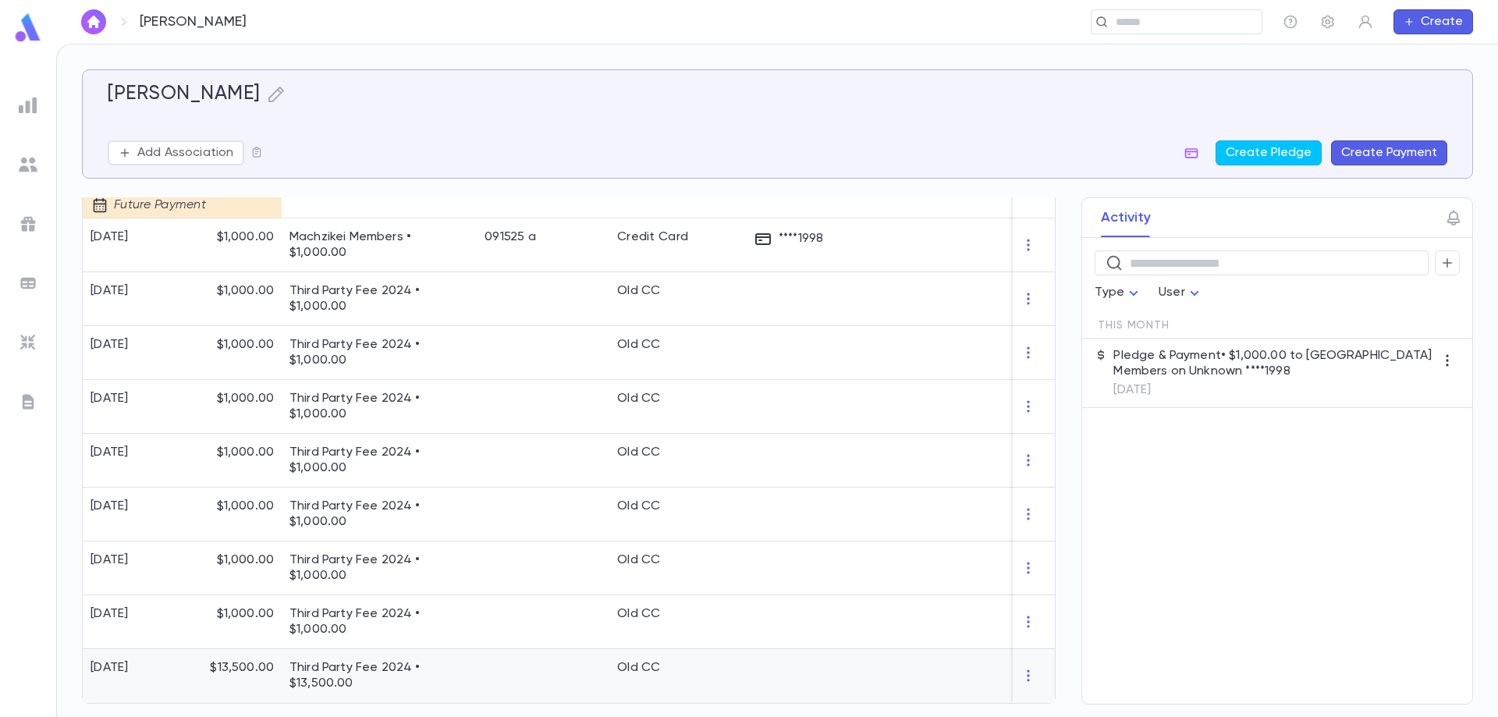
click at [487, 662] on div at bounding box center [543, 676] width 133 height 54
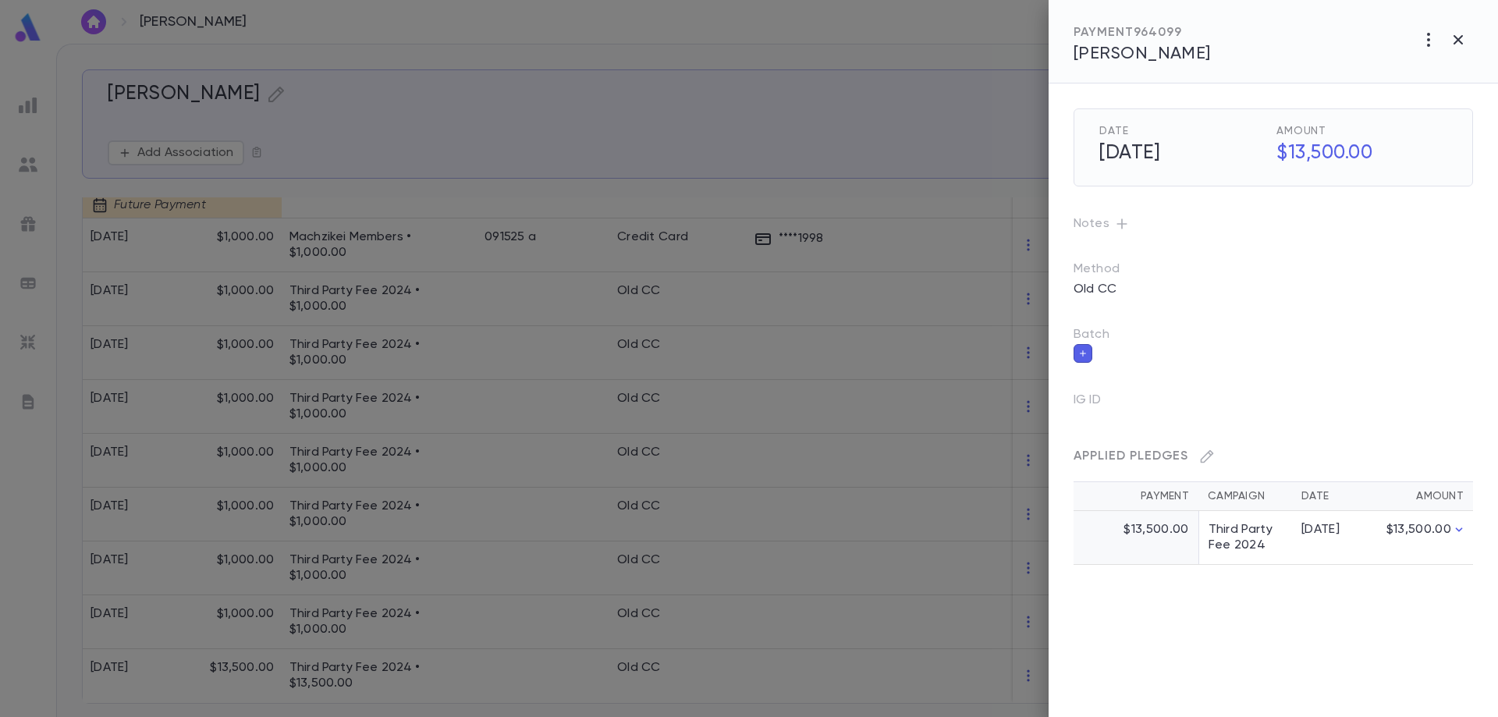
click at [501, 518] on div at bounding box center [749, 358] width 1498 height 717
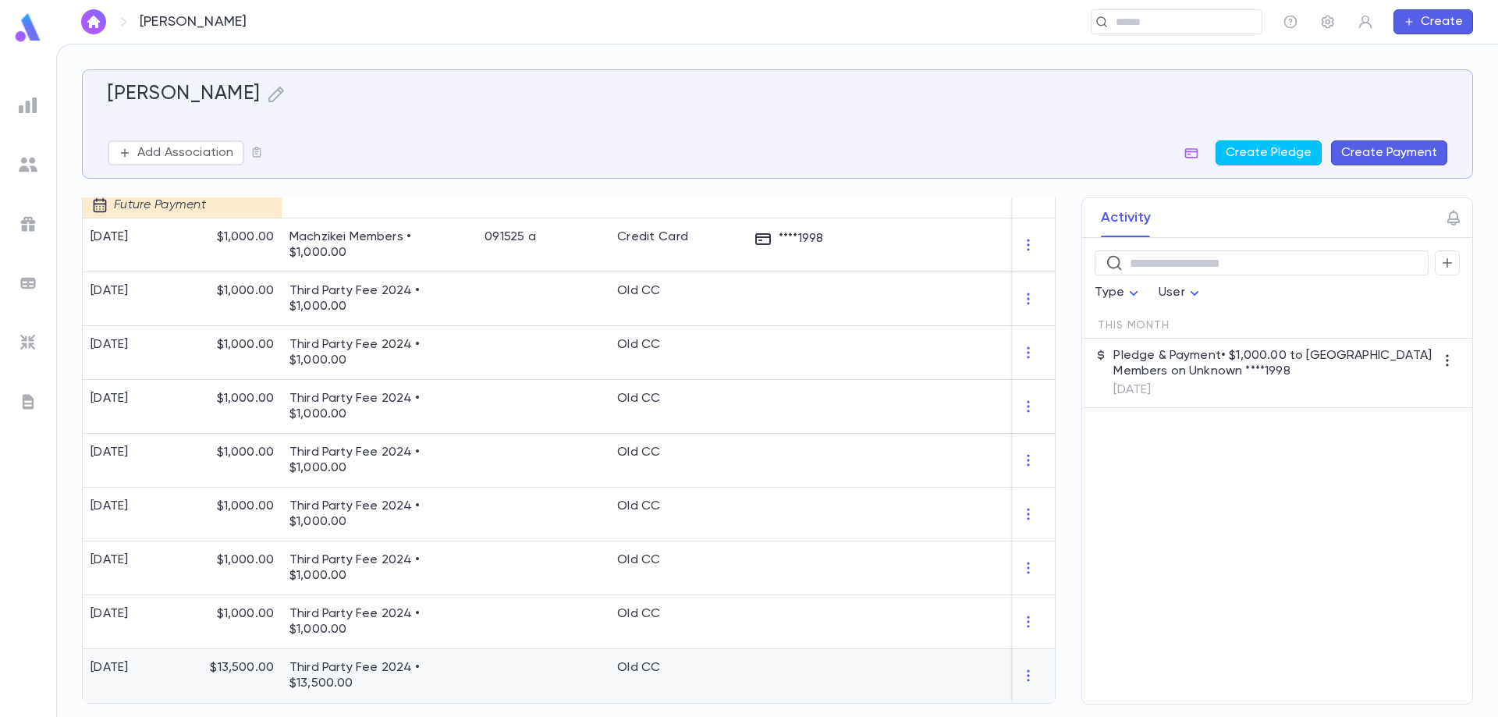
click at [424, 660] on p "Third Party Fee 2024 • $13,500.00" at bounding box center [378, 675] width 179 height 31
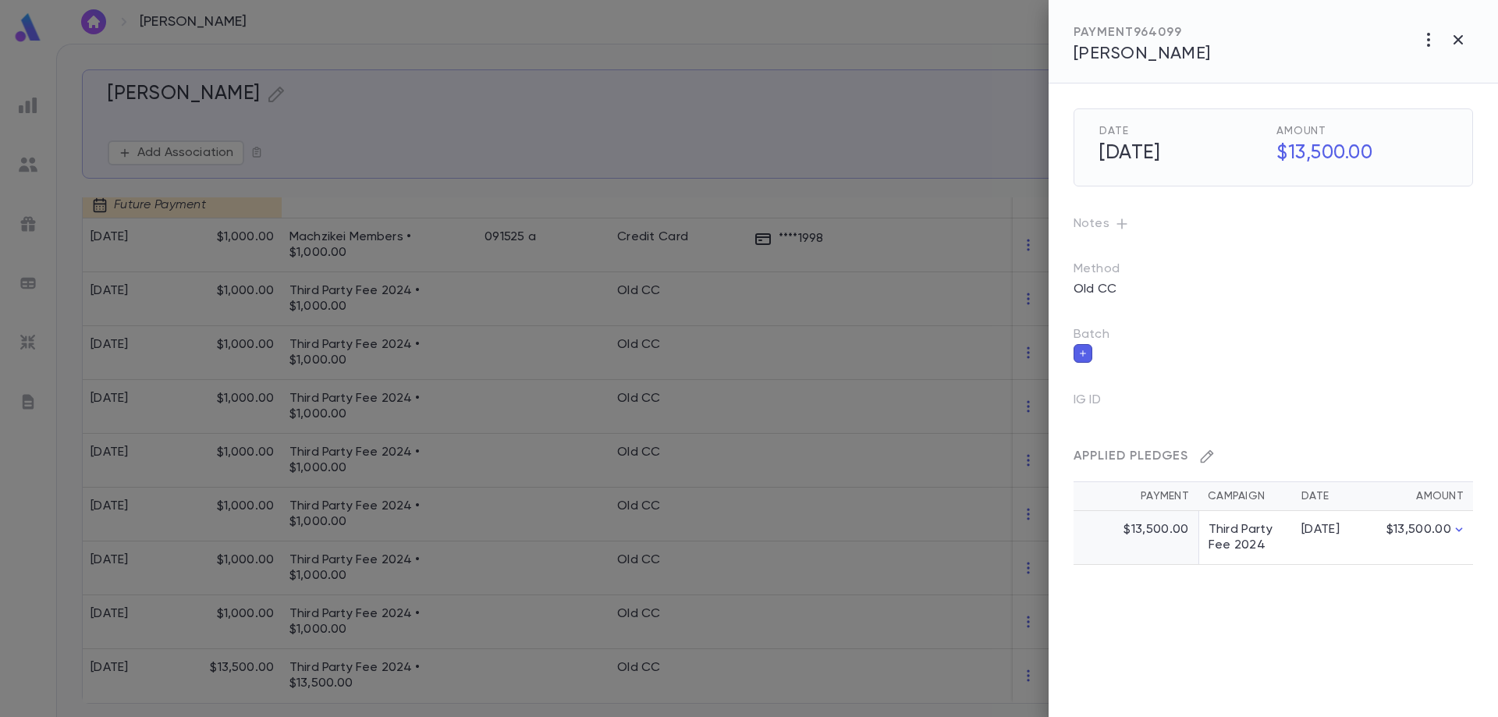
click at [1205, 451] on icon "button" at bounding box center [1207, 457] width 16 height 16
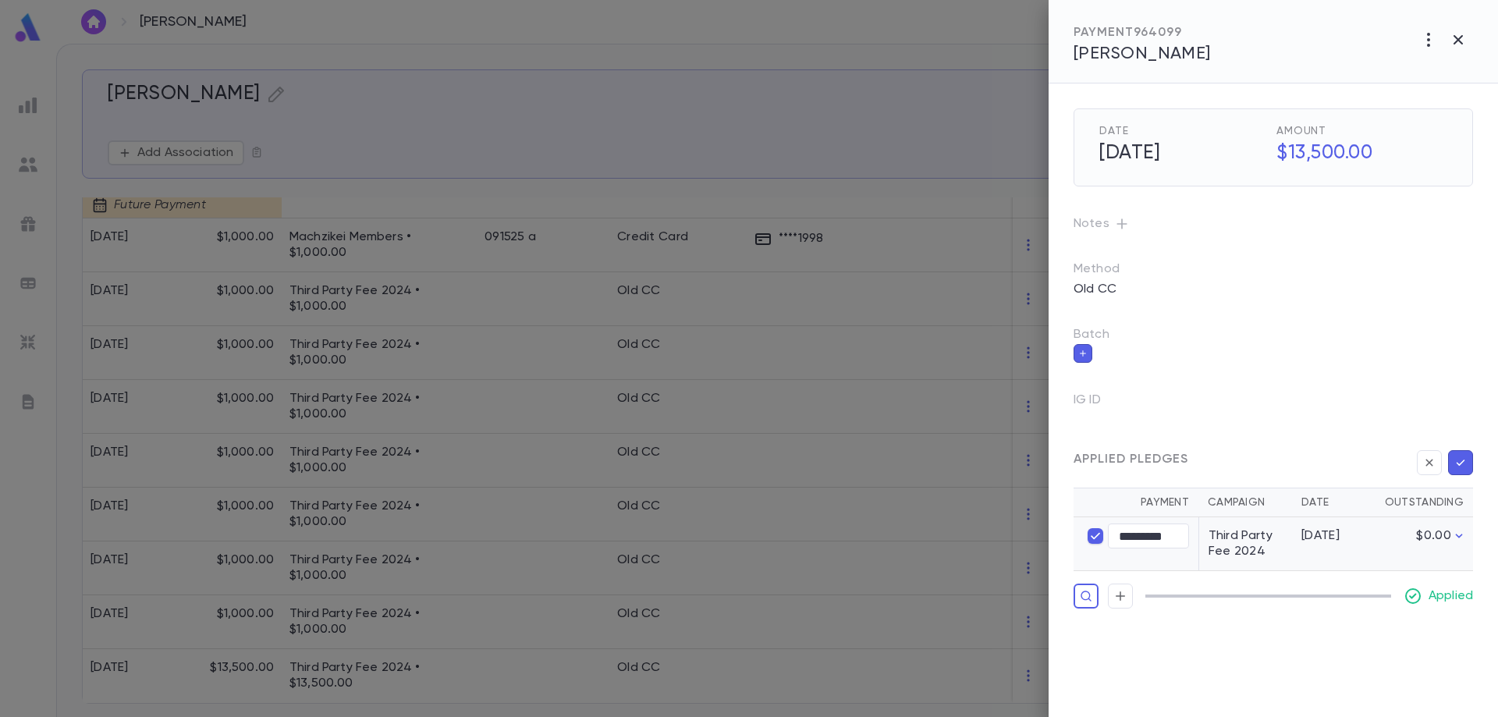
click at [1198, 673] on div "Date 12/29/2024 Amount $13,500.00 Notes Method Old CC Batch IG ID Applied Pledg…" at bounding box center [1273, 400] width 449 height 634
click at [407, 664] on div at bounding box center [749, 358] width 1498 height 717
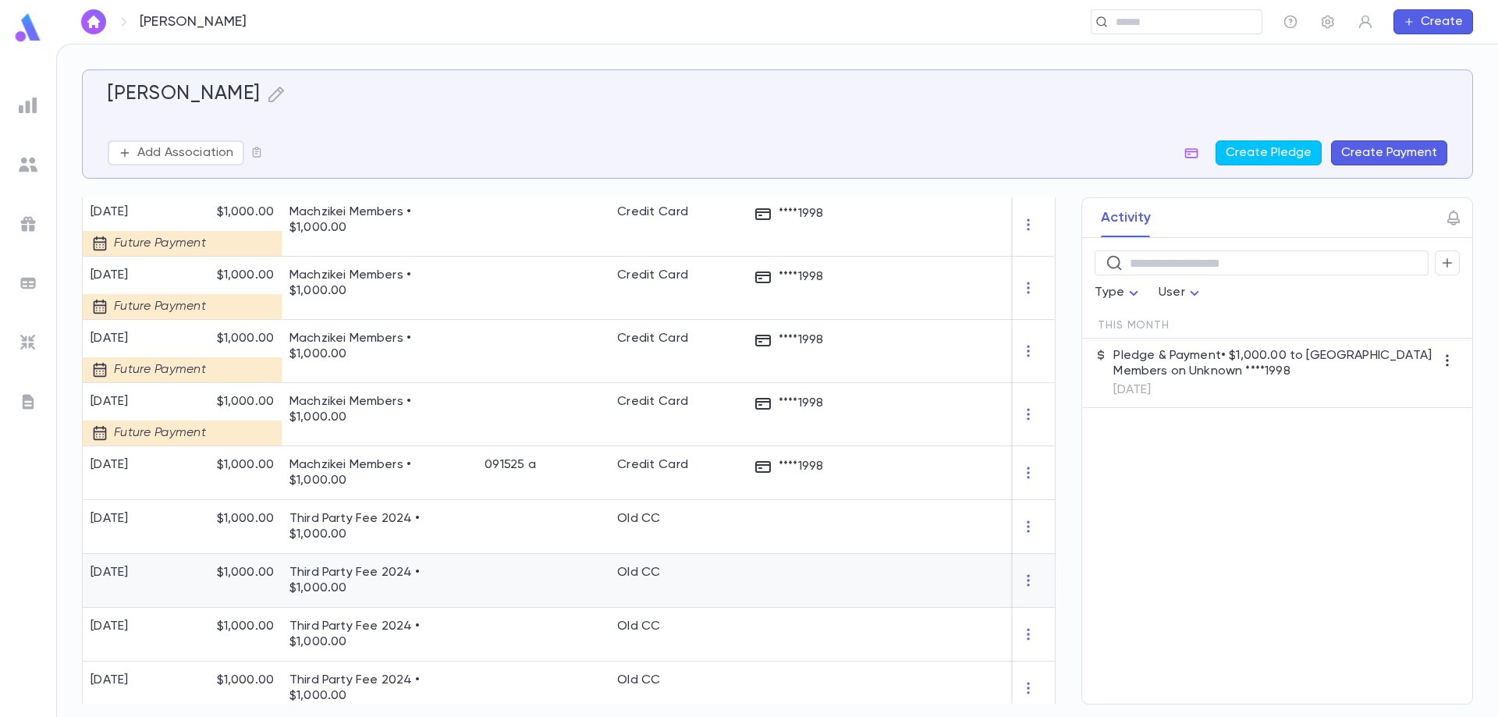
scroll to position [121, 0]
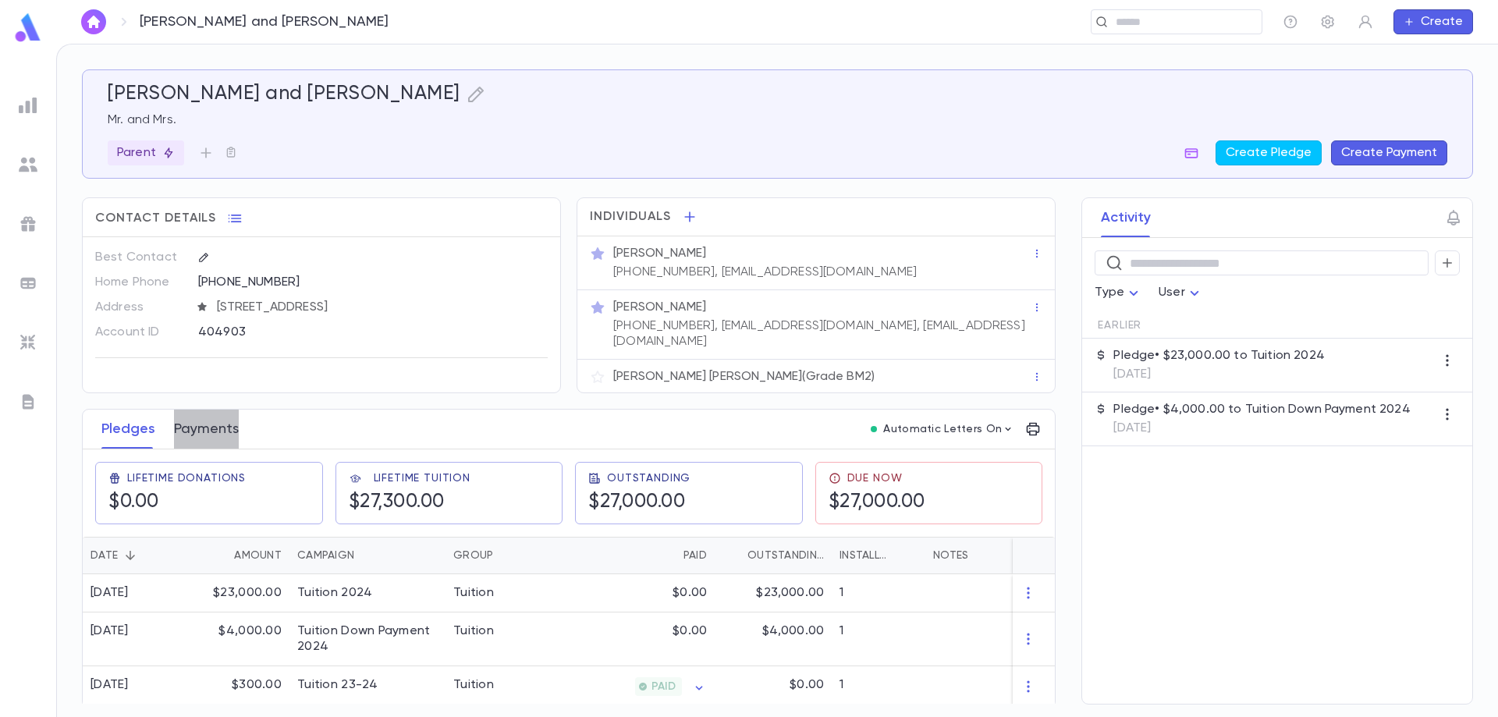
click at [211, 416] on button "Payments" at bounding box center [206, 429] width 65 height 39
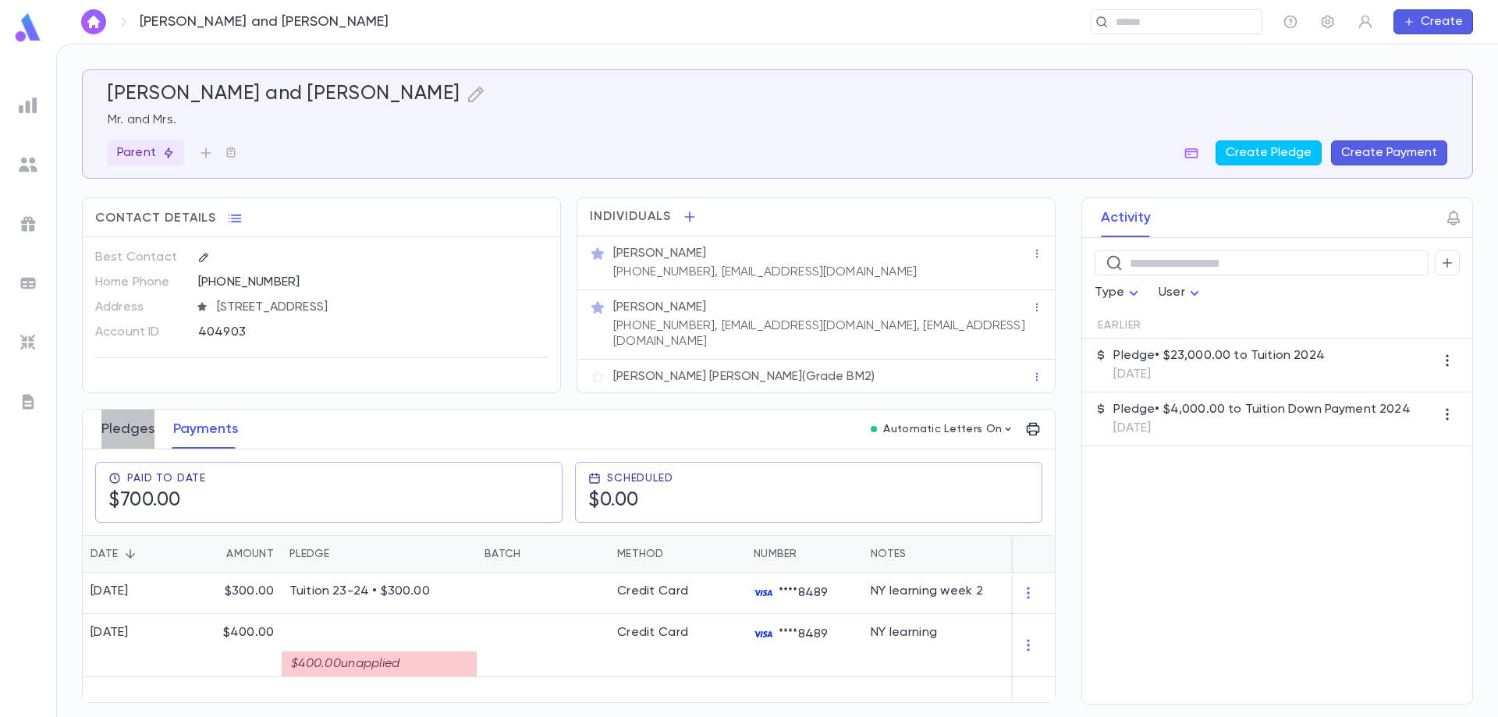
click at [138, 421] on button "Pledges" at bounding box center [127, 429] width 53 height 39
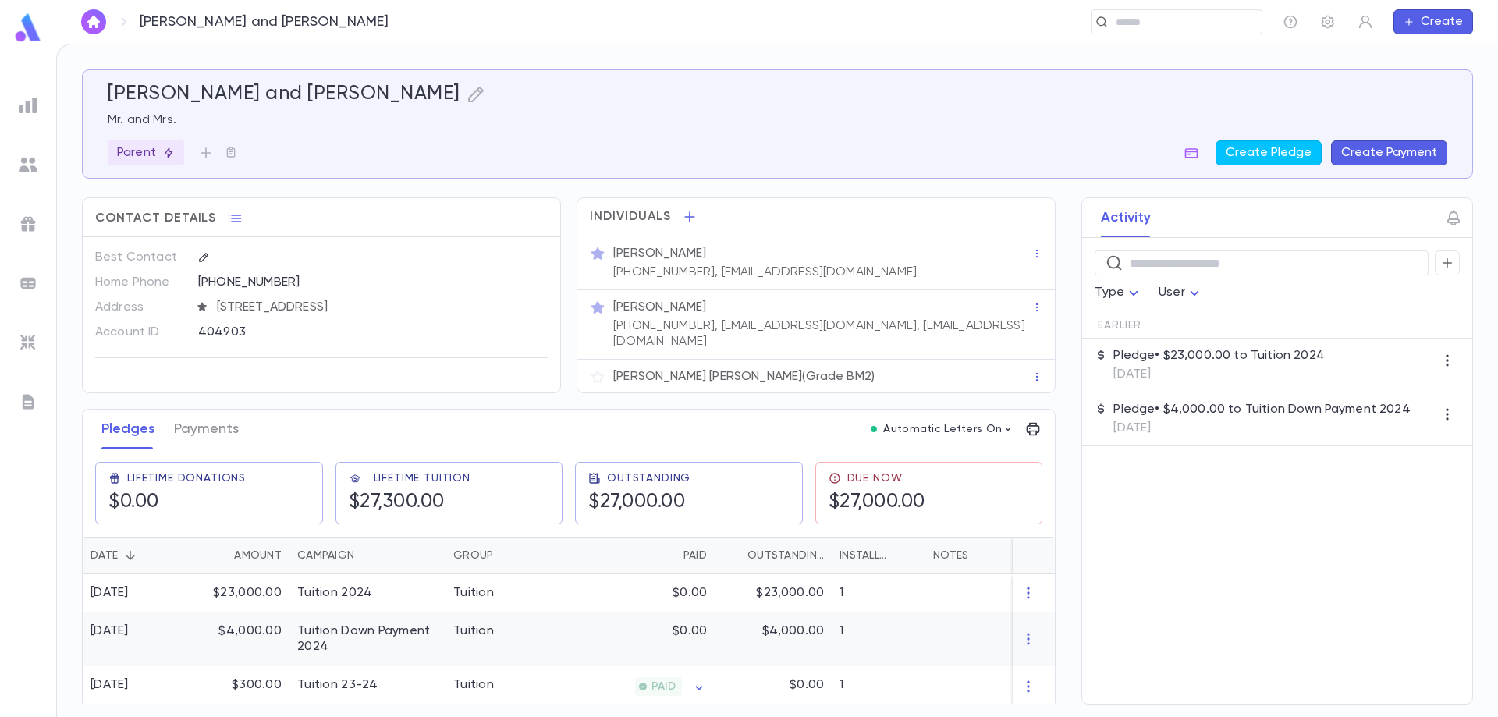
scroll to position [2, 0]
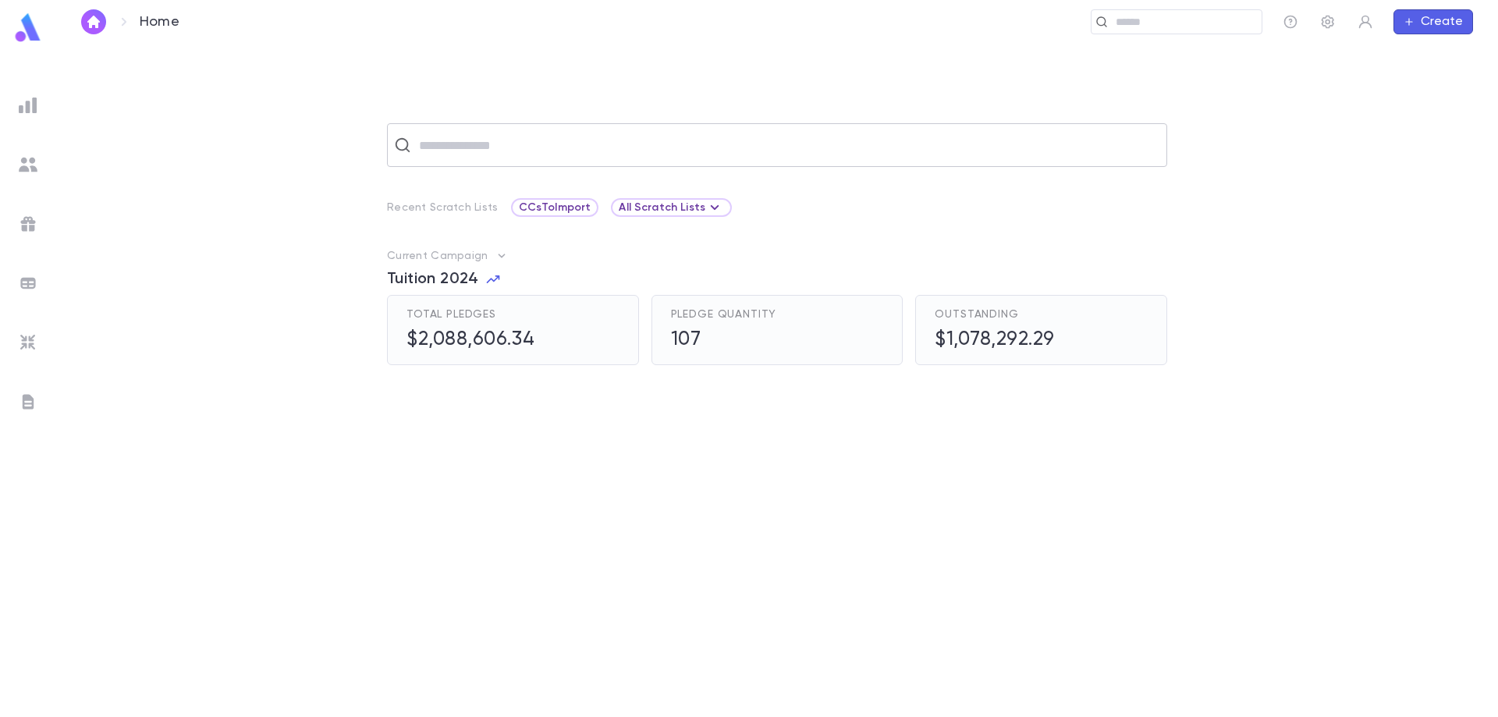
click at [453, 148] on input "text" at bounding box center [787, 145] width 746 height 30
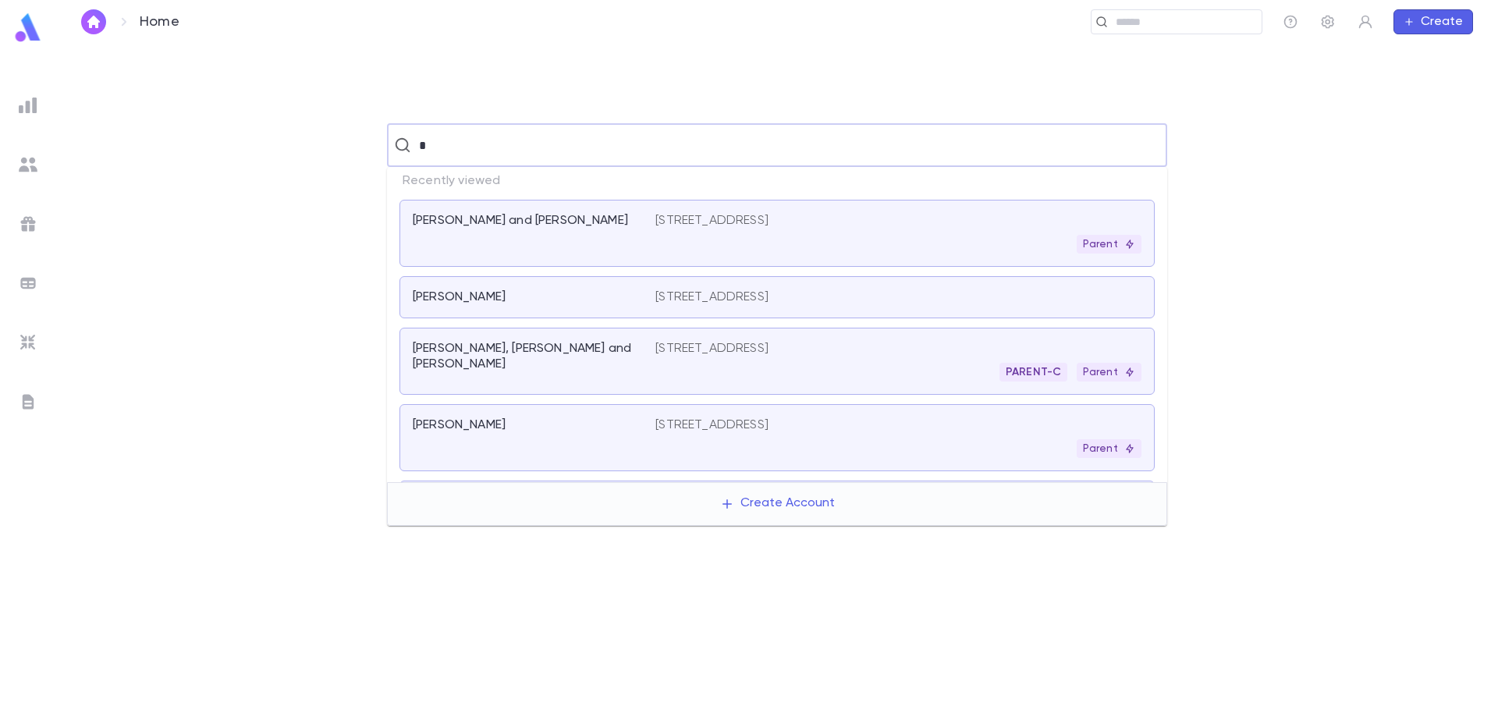
type input "*"
click at [573, 147] on input "text" at bounding box center [787, 145] width 746 height 30
click at [240, 86] on div "​ Recent Scratch Lists CCsToImport All Scratch Lists Current Campaign Tuition 2…" at bounding box center [777, 380] width 1442 height 673
